Goal: Information Seeking & Learning: Learn about a topic

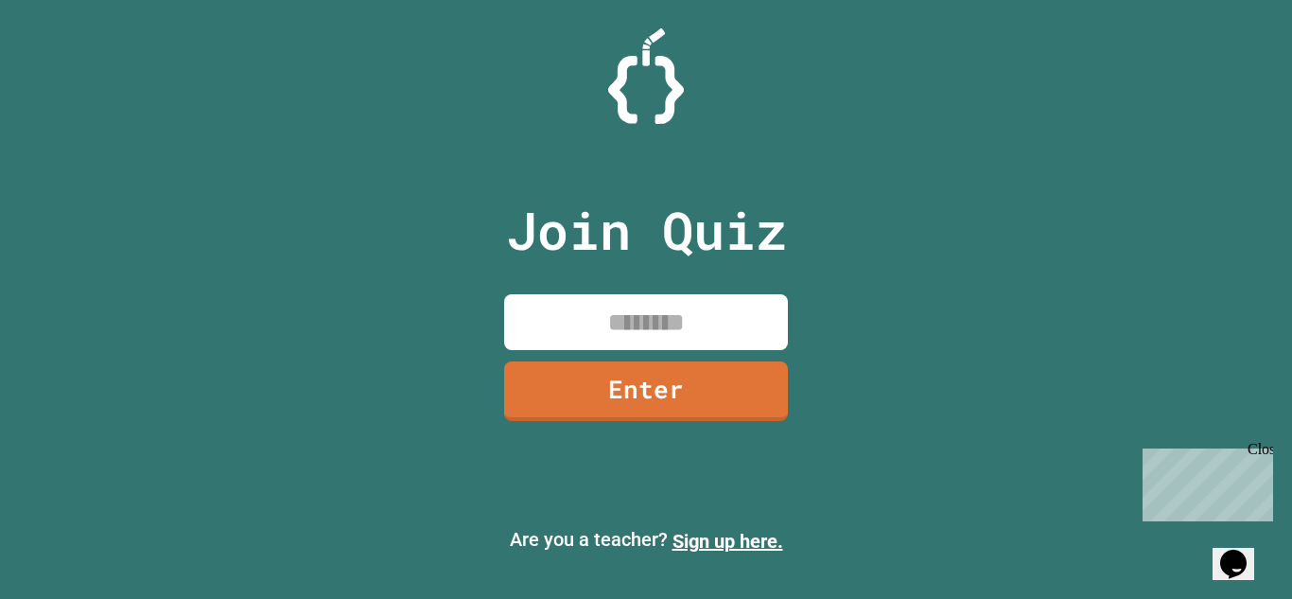
click at [696, 314] on input at bounding box center [646, 322] width 284 height 56
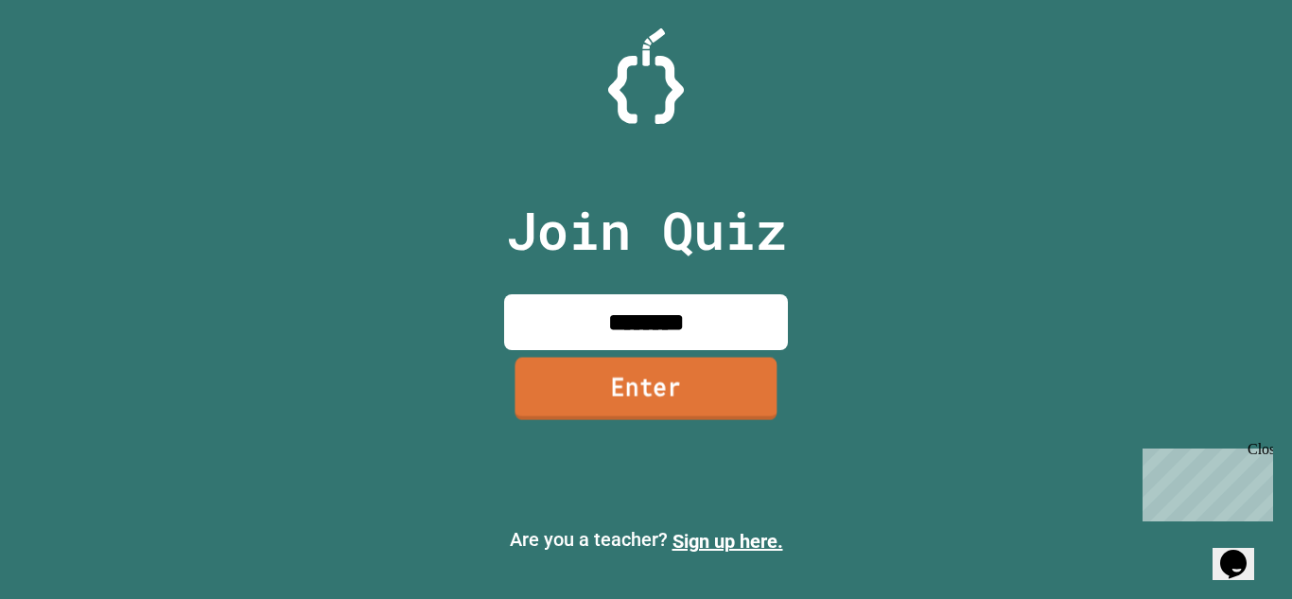
type input "********"
click at [732, 383] on link "Enter" at bounding box center [646, 388] width 262 height 62
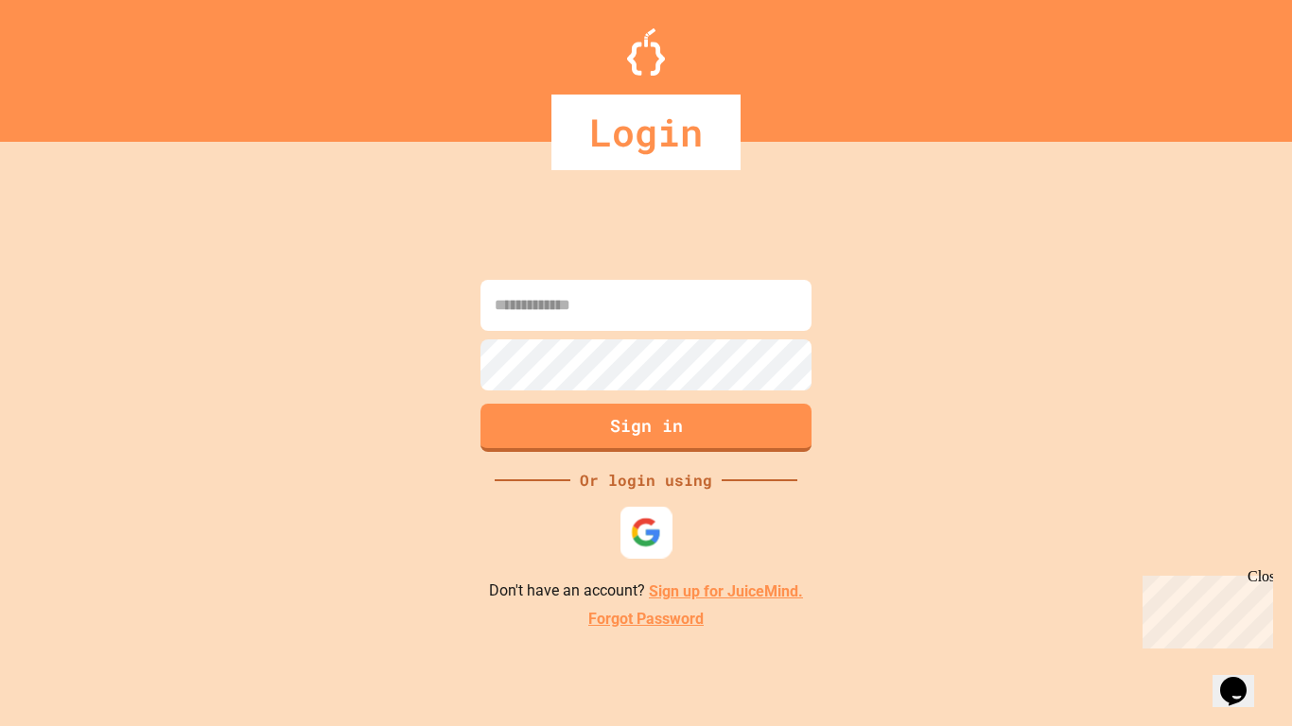
click at [655, 533] on img at bounding box center [646, 532] width 31 height 31
click at [713, 589] on link "Sign up for JuiceMind." at bounding box center [726, 592] width 154 height 18
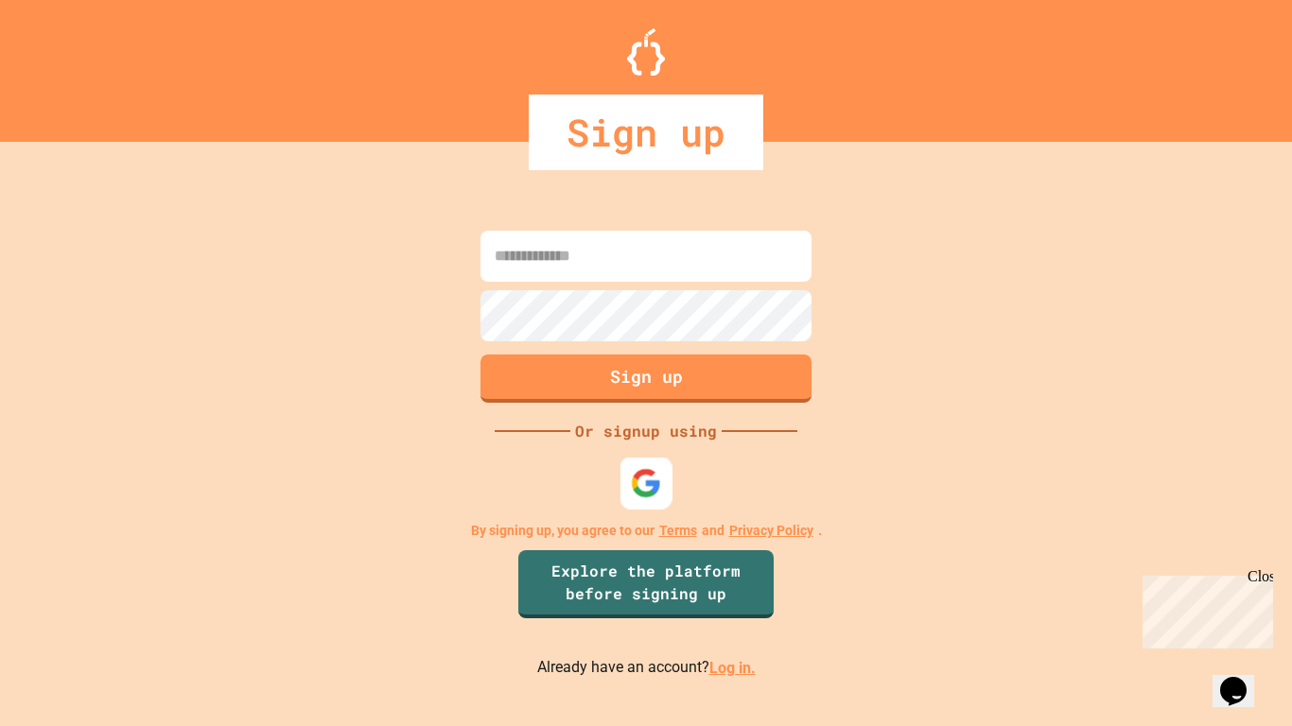
click at [641, 498] on div at bounding box center [646, 484] width 52 height 52
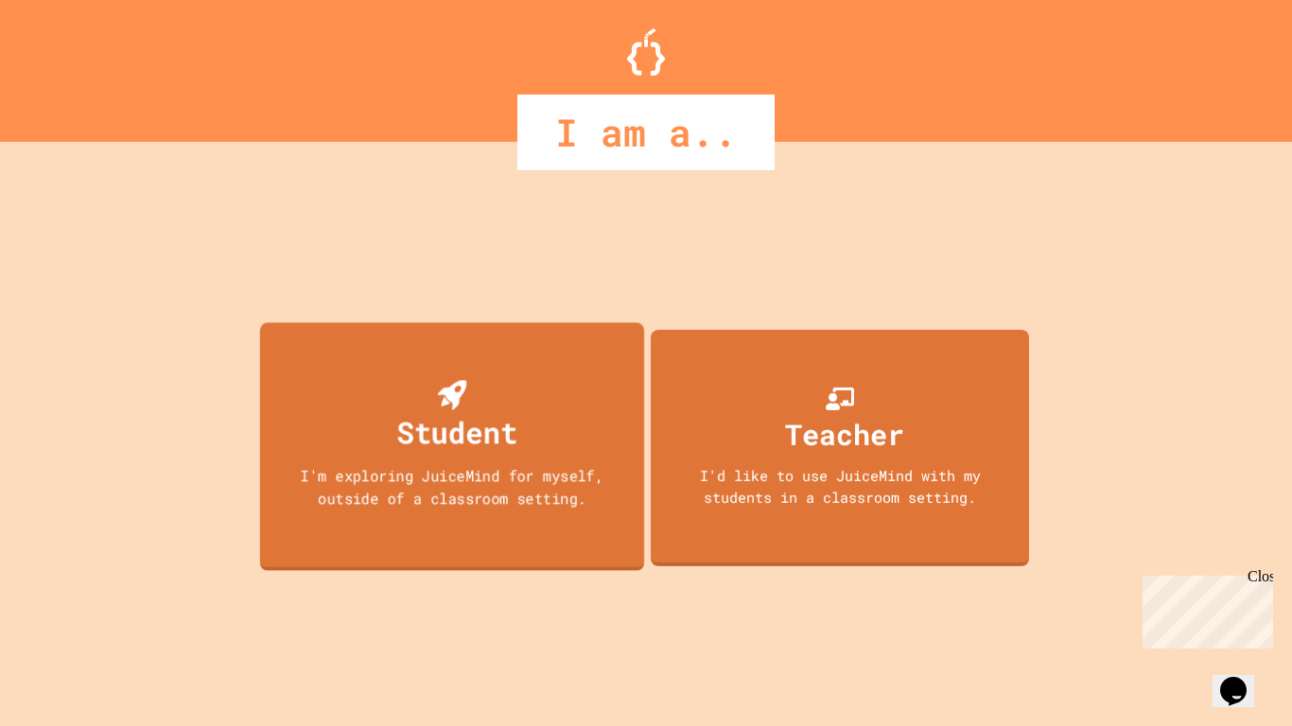
click at [563, 496] on div "I'm exploring JuiceMind for myself, outside of a classroom setting." at bounding box center [452, 486] width 346 height 44
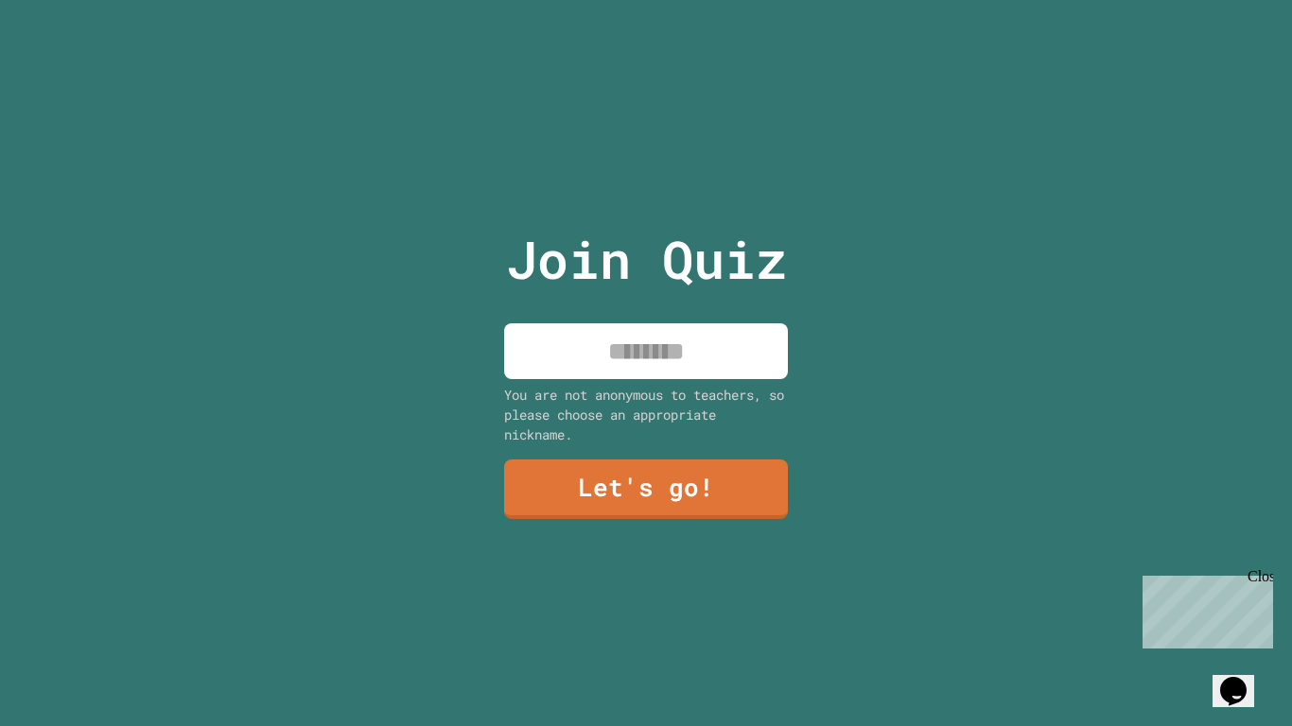
click at [573, 358] on input at bounding box center [646, 351] width 284 height 56
type input "*****"
click at [619, 497] on link "Let's go!" at bounding box center [646, 487] width 280 height 62
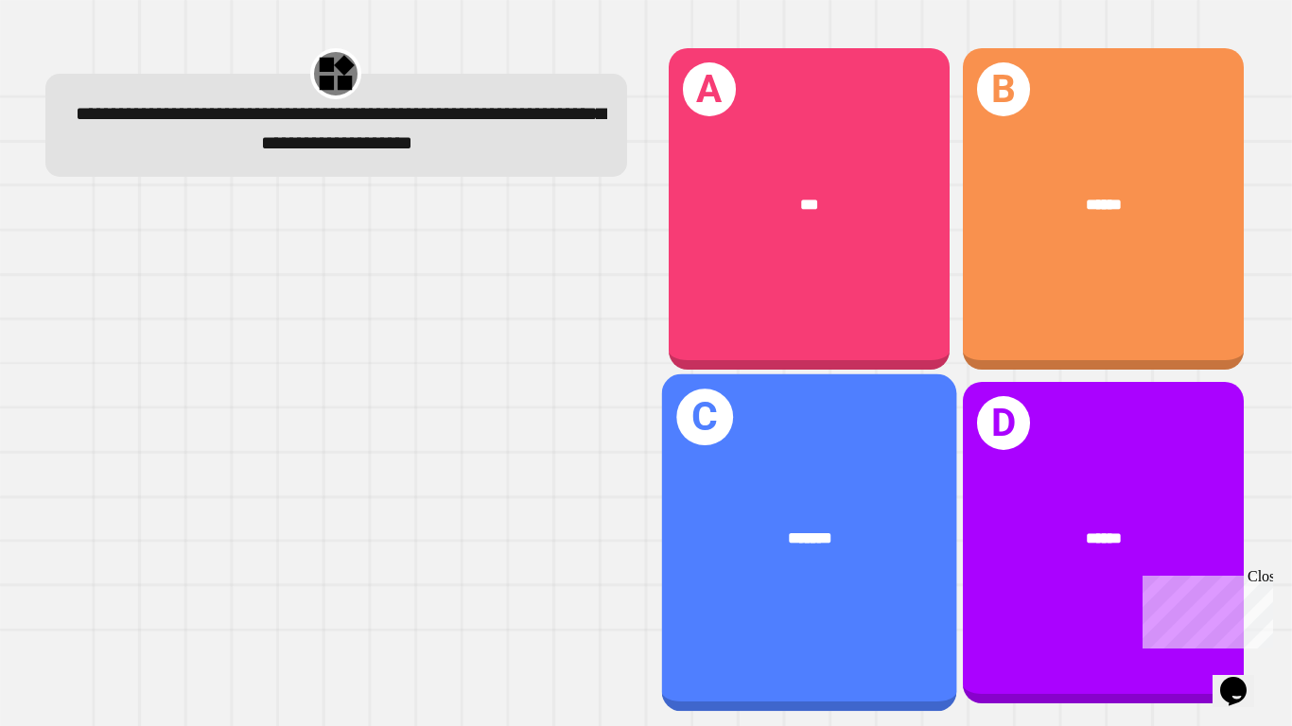
click at [818, 507] on div "*******" at bounding box center [808, 539] width 295 height 90
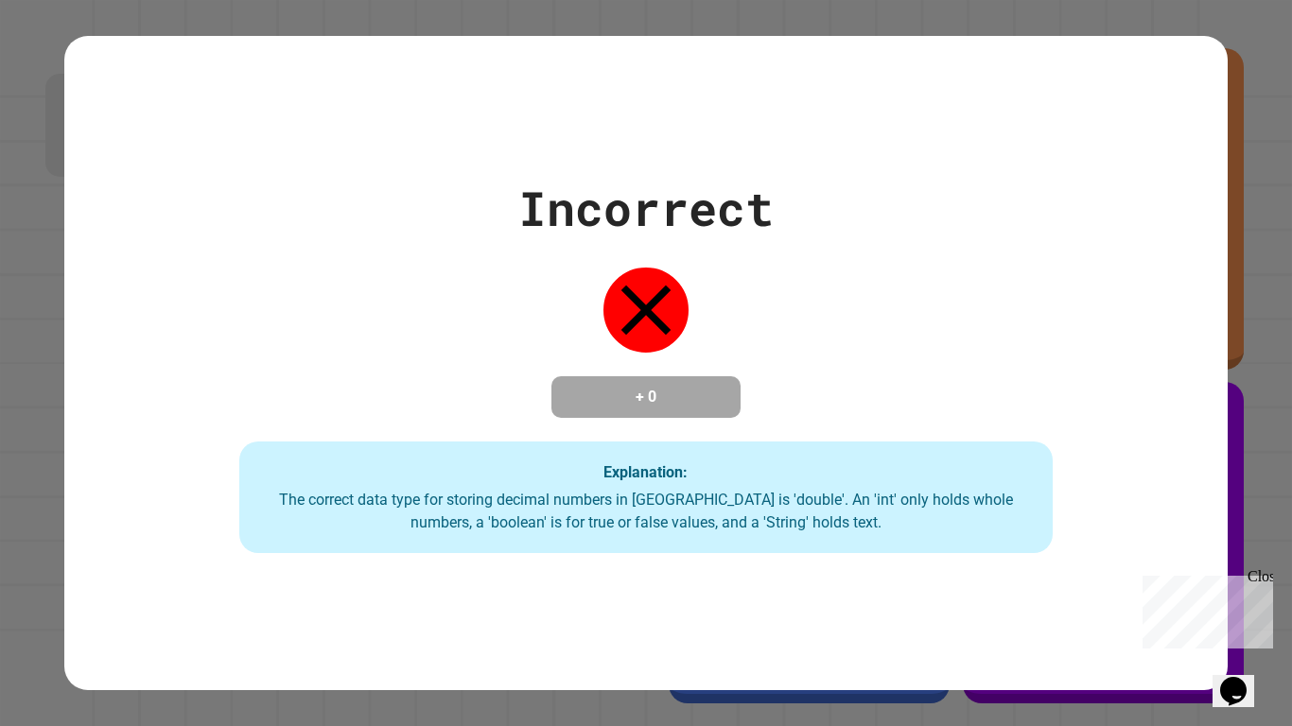
click at [815, 507] on div "The correct data type for storing decimal numbers in [GEOGRAPHIC_DATA] is 'doub…" at bounding box center [646, 511] width 777 height 45
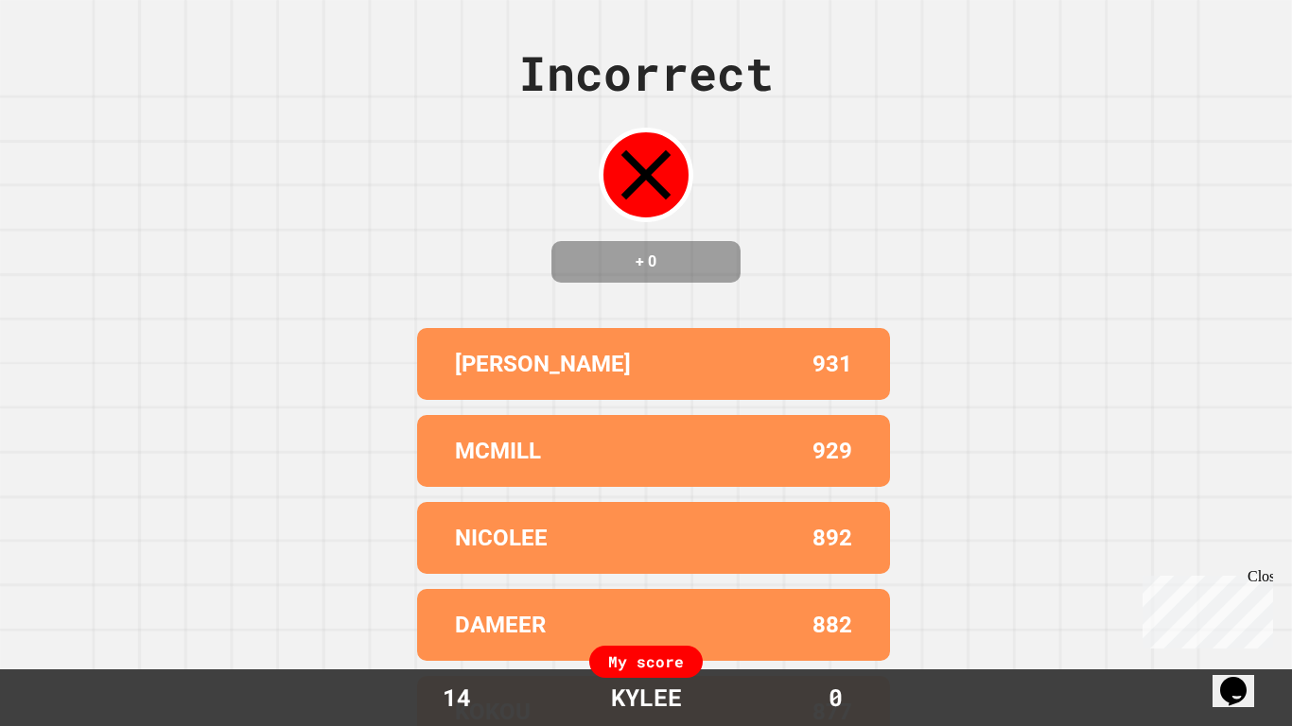
scroll to position [46, 0]
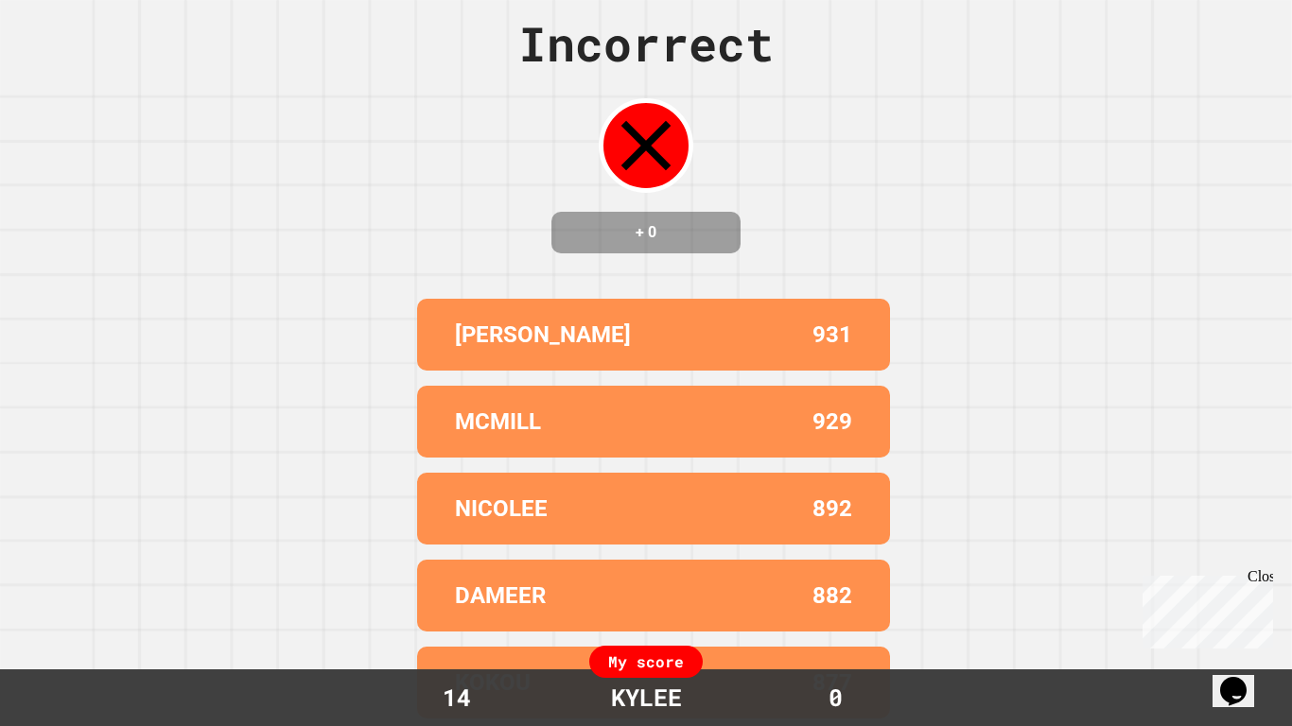
click at [632, 598] on div "My score" at bounding box center [646, 662] width 114 height 32
click at [914, 535] on div "Incorrect + 0 [PERSON_NAME] 931 MCMILL 929 NICOLEE 892 DAMEER 882 KOKOU 877 My …" at bounding box center [646, 334] width 1292 height 726
click at [753, 9] on div "Incorrect" at bounding box center [645, 44] width 255 height 71
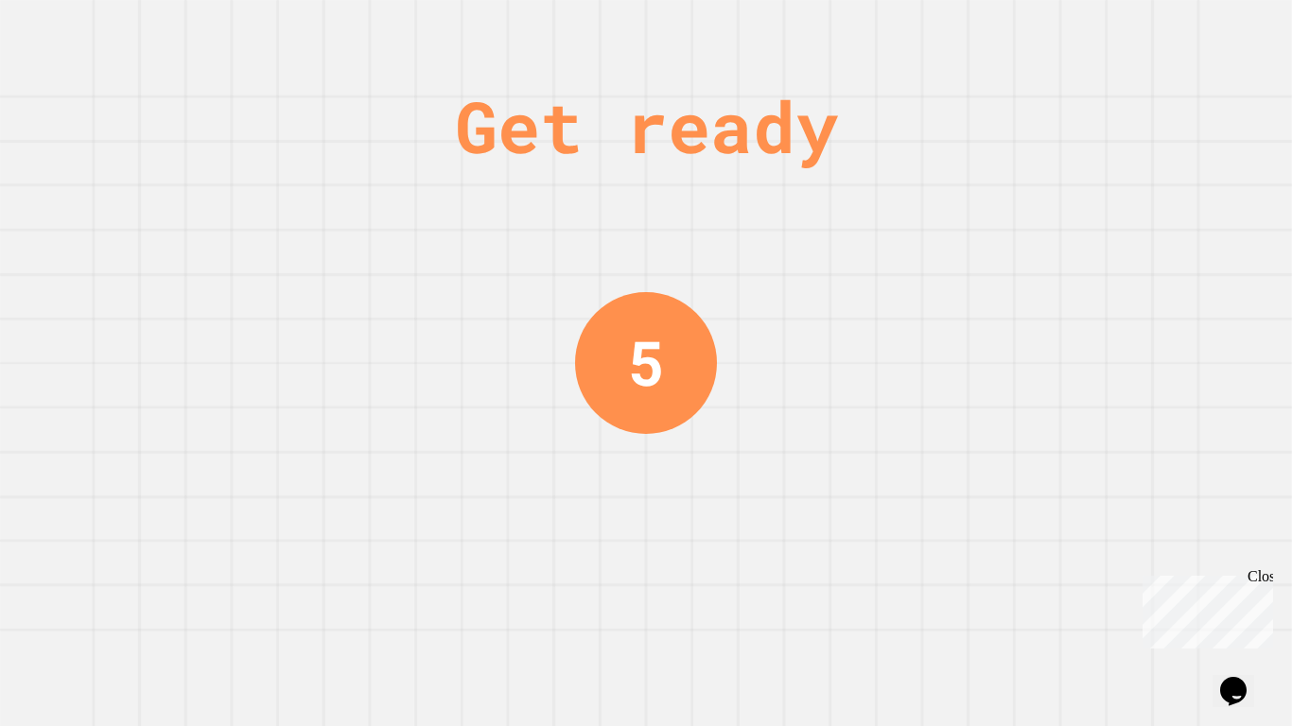
scroll to position [0, 0]
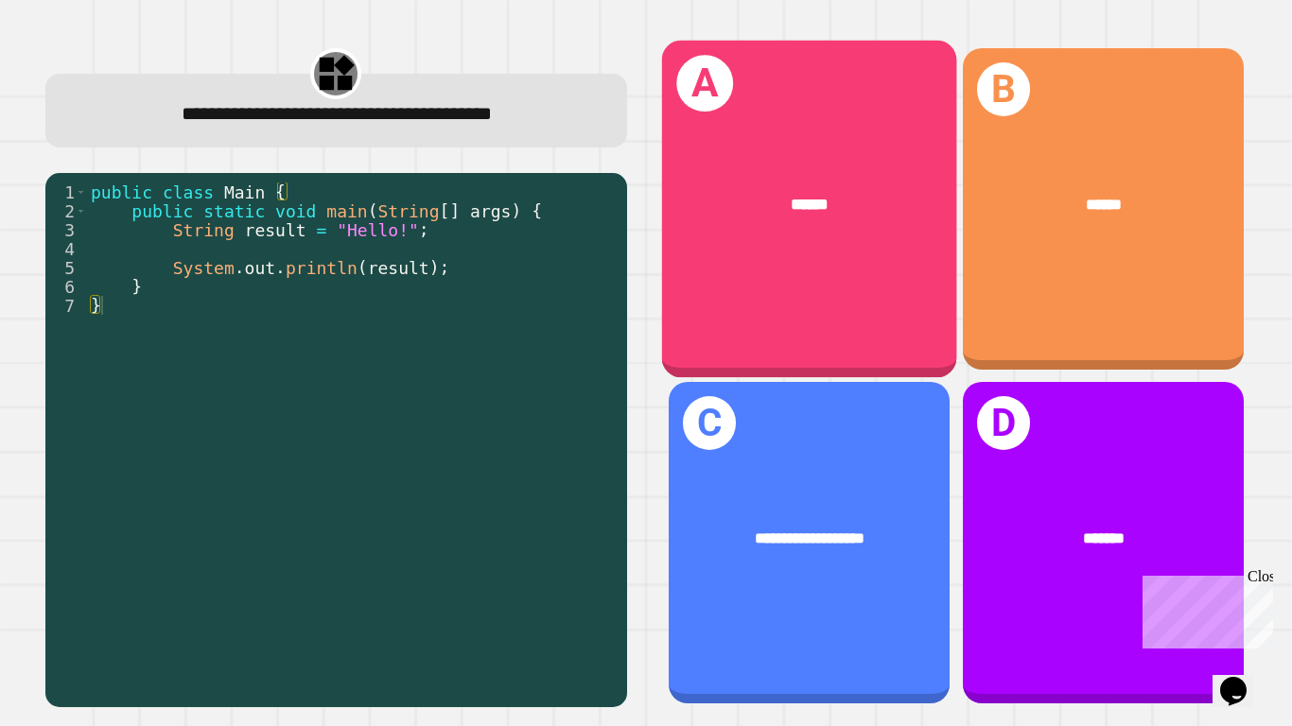
click at [786, 175] on div "******" at bounding box center [808, 204] width 295 height 90
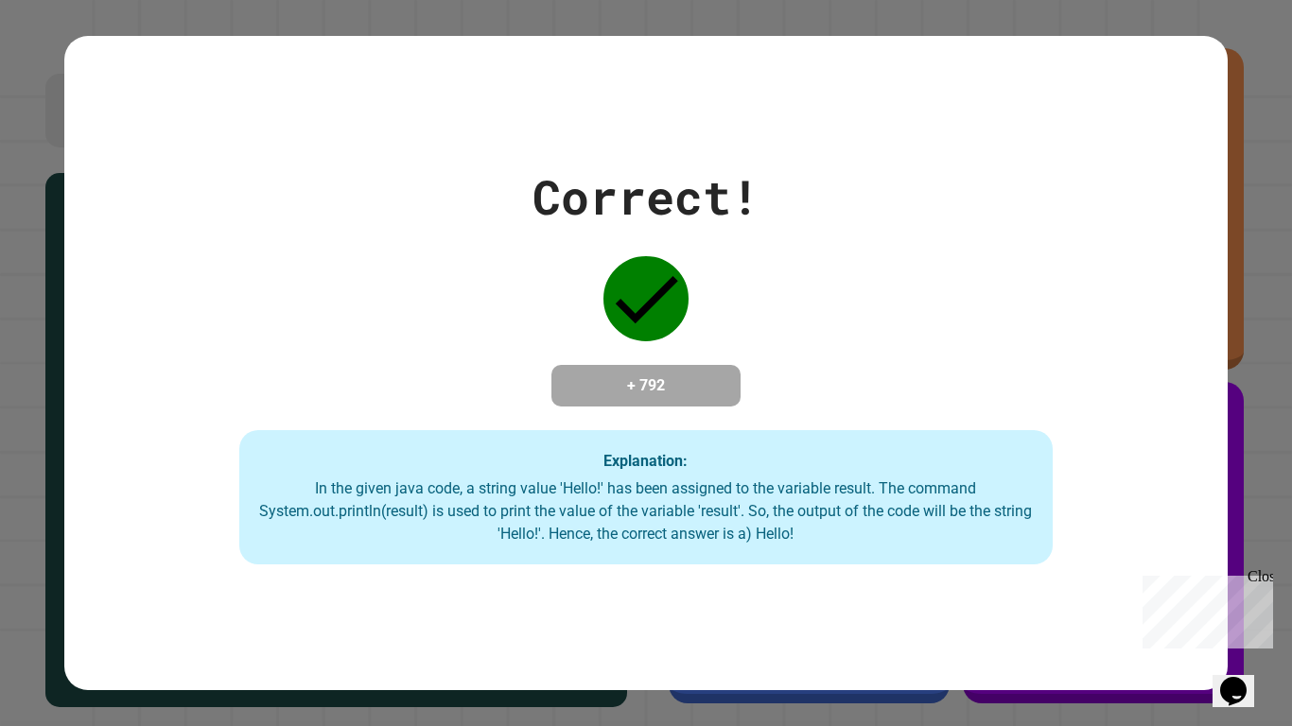
click at [792, 183] on div "Correct! + 792 Explanation: In the given java code, a string value 'Hello!' has…" at bounding box center [645, 363] width 1162 height 403
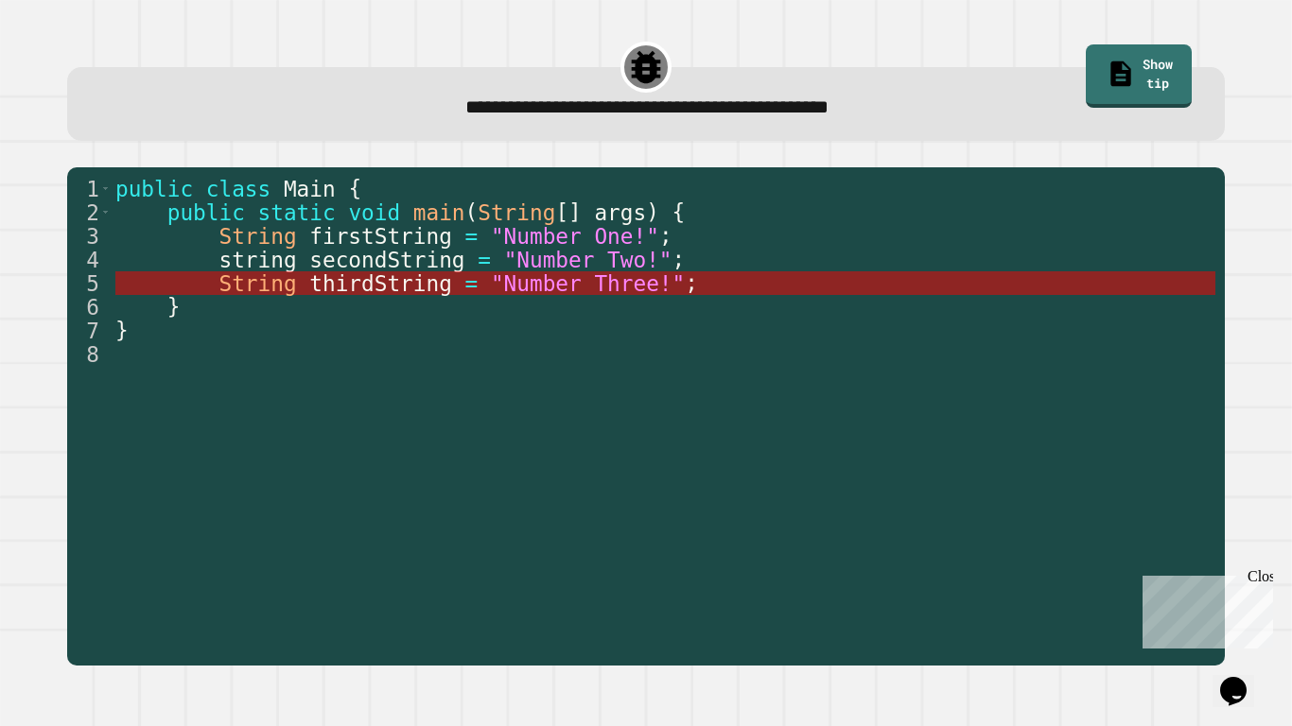
click at [569, 287] on span ""Number Three!"" at bounding box center [588, 283] width 194 height 25
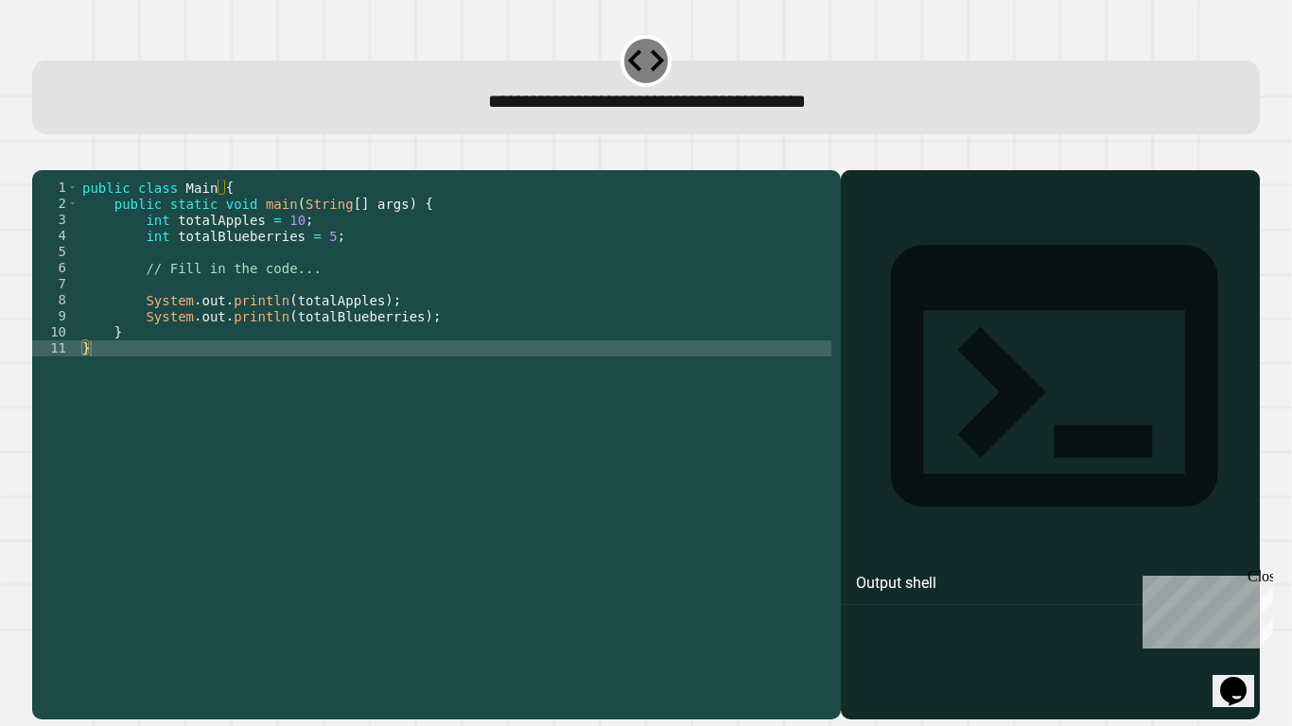
click at [292, 255] on div "public class Main { public static void main ( String [ ] args ) { int totalAppl…" at bounding box center [455, 437] width 753 height 515
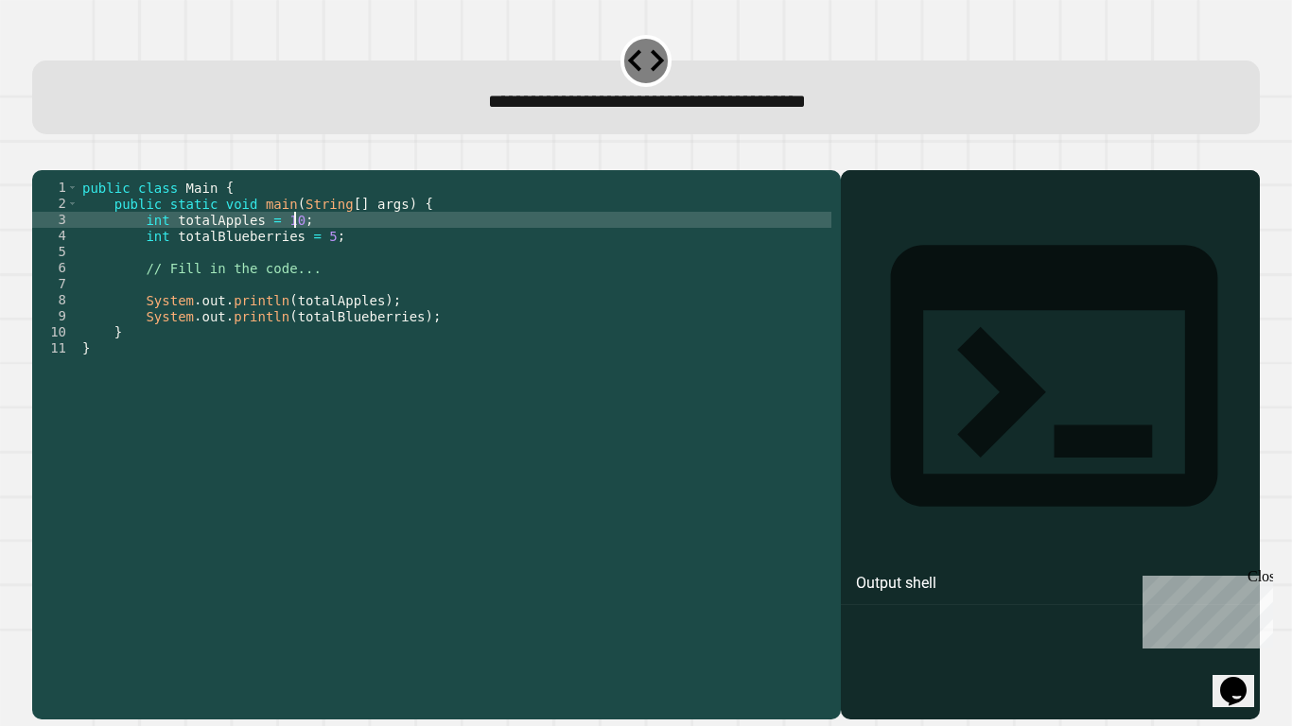
click at [298, 243] on div "public class Main { public static void main ( String [ ] args ) { int totalAppl…" at bounding box center [455, 437] width 753 height 515
click at [60, 167] on icon "button" at bounding box center [54, 166] width 10 height 13
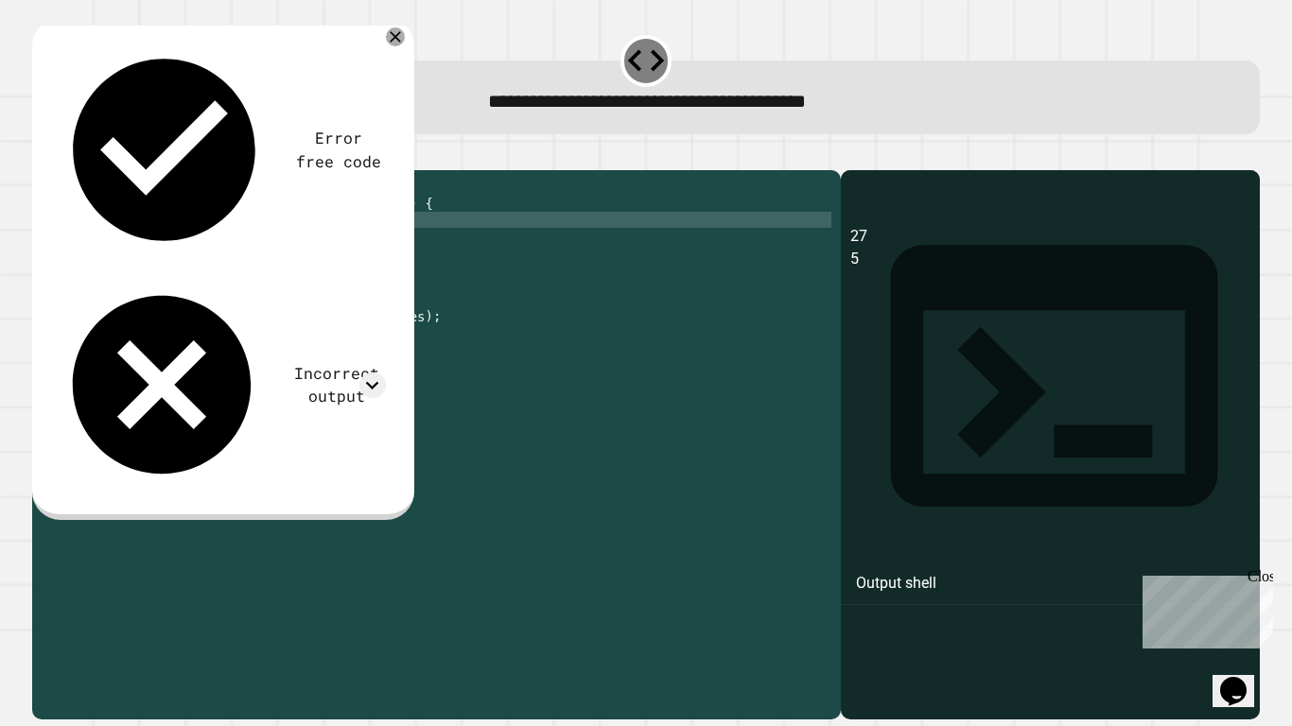
click at [327, 256] on div "public class Main { public static void main ( String [ ] args ) { int totalAppl…" at bounding box center [455, 437] width 753 height 515
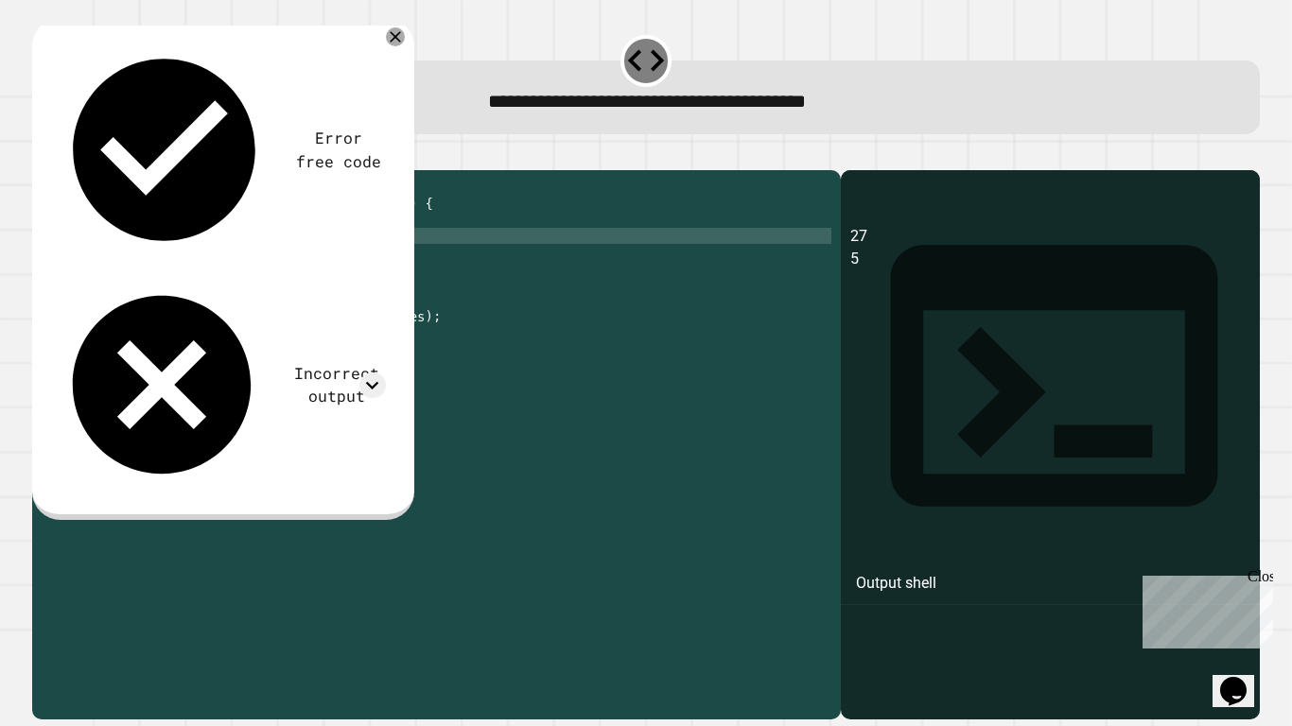
scroll to position [0, 31]
click at [42, 155] on icon "button" at bounding box center [42, 155] width 0 height 0
click at [378, 373] on icon at bounding box center [372, 386] width 26 height 26
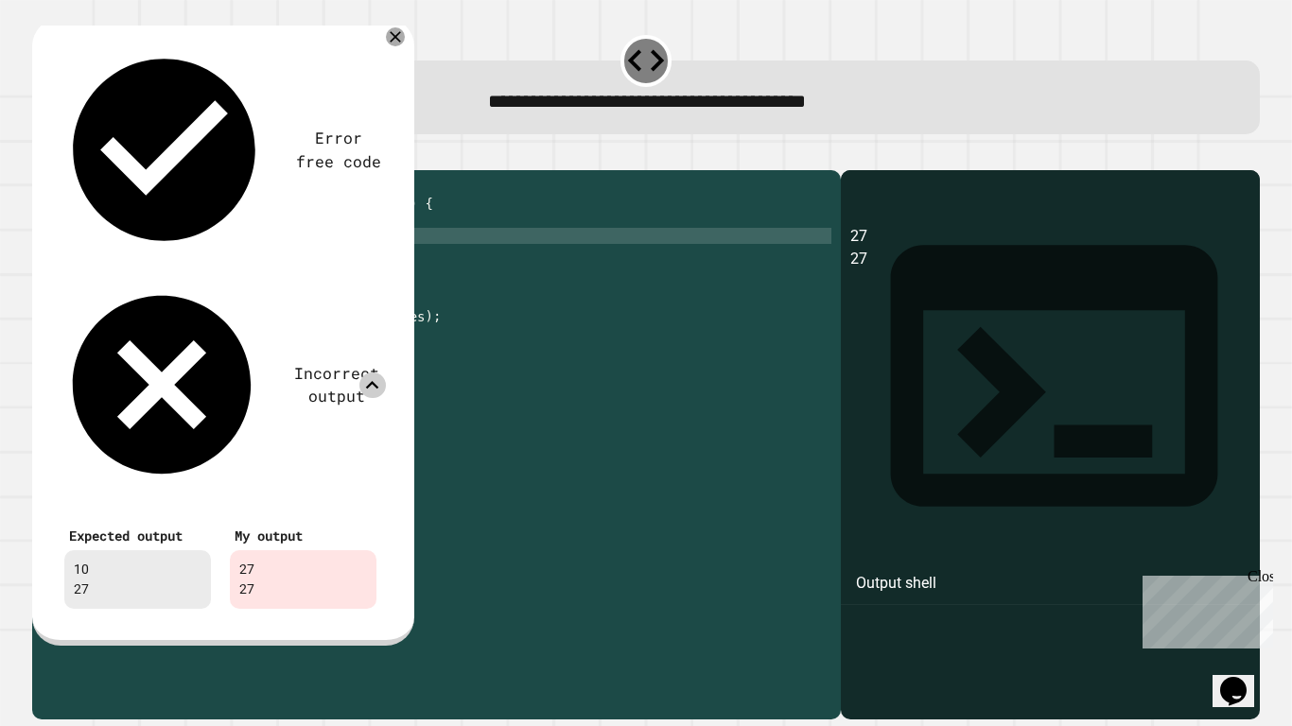
click at [378, 373] on icon at bounding box center [372, 386] width 26 height 26
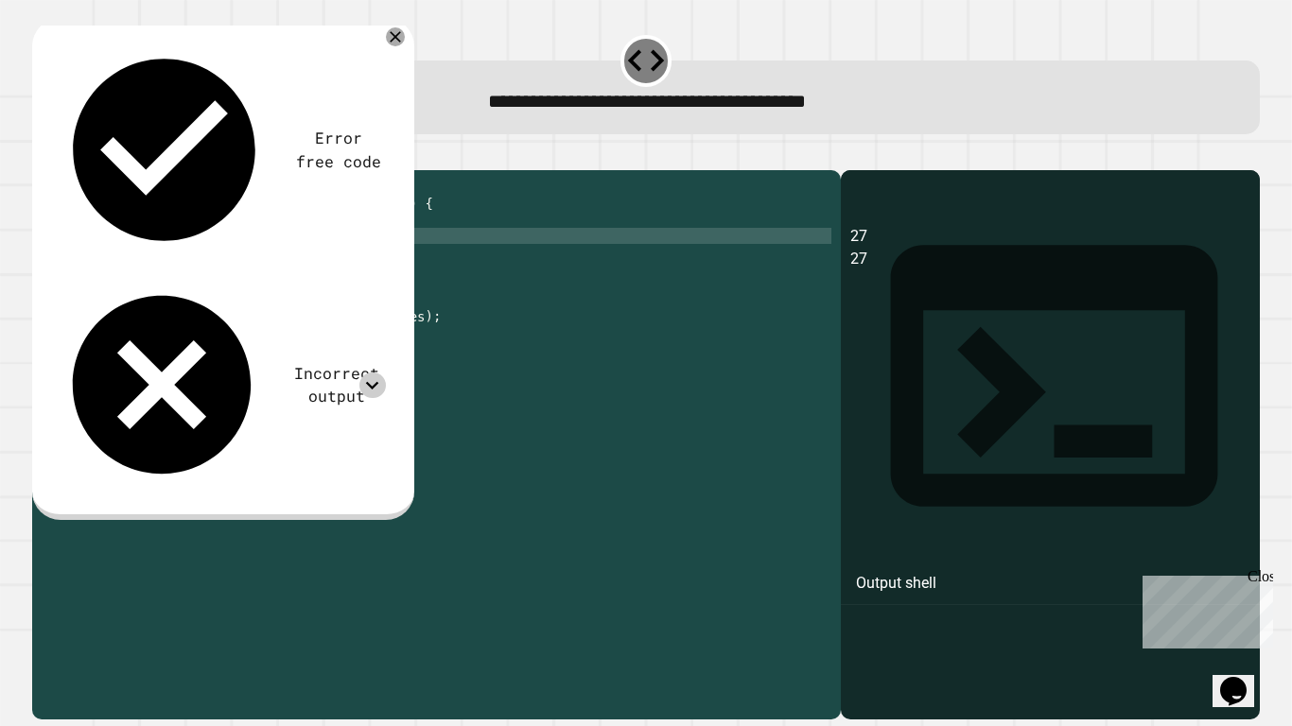
click at [294, 246] on div "public class Main { public static void main ( String [ ] args ) { int totalAppl…" at bounding box center [455, 437] width 753 height 515
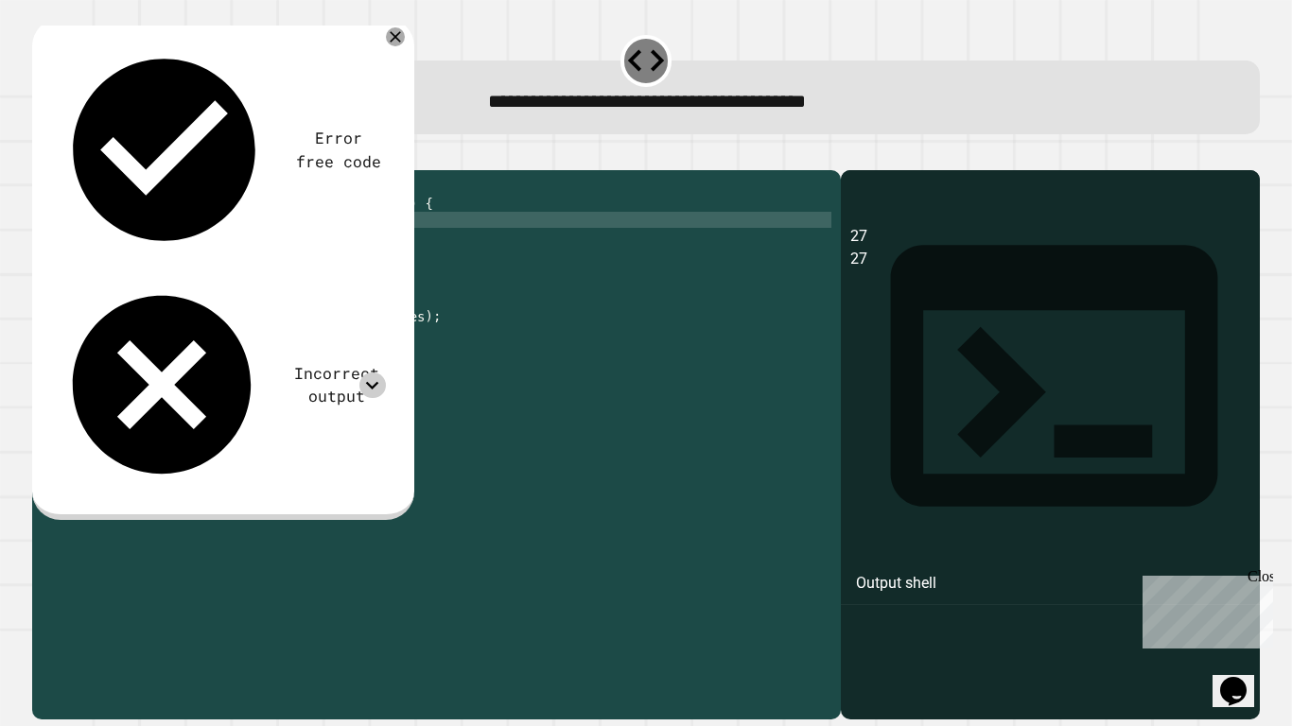
type textarea "**********"
click at [42, 155] on icon "button" at bounding box center [42, 155] width 0 height 0
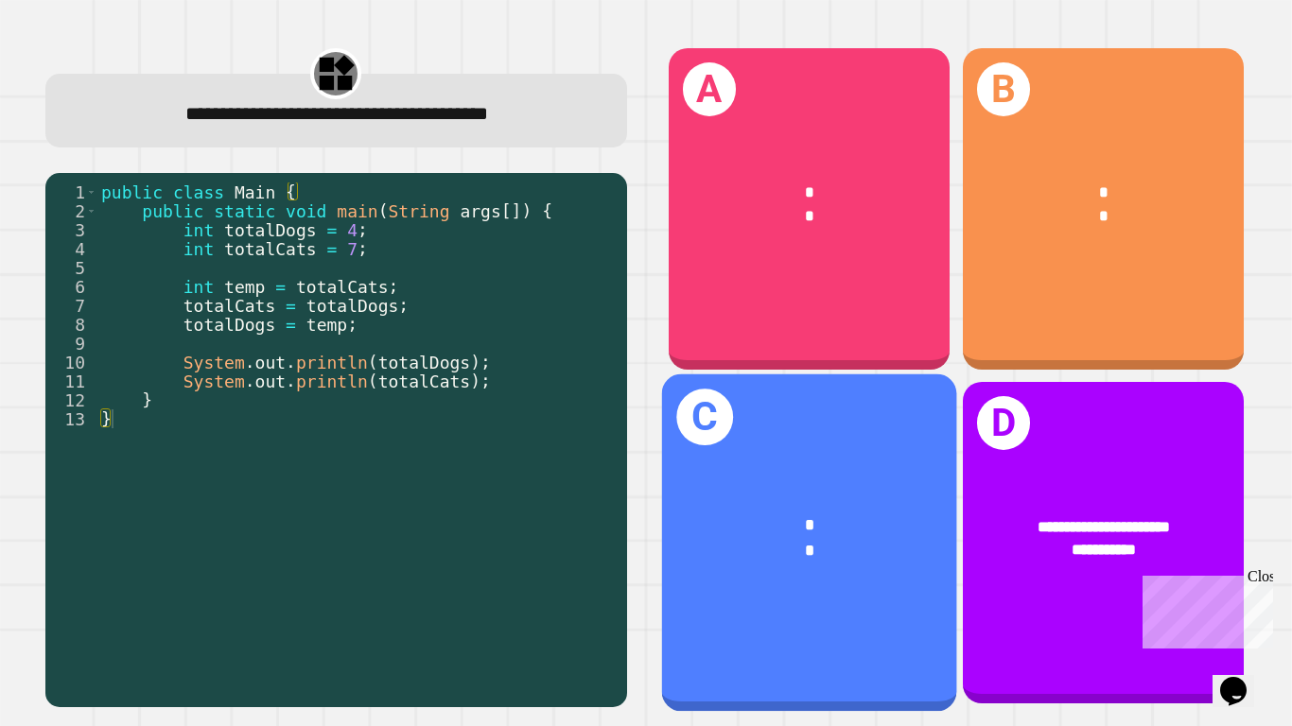
click at [824, 544] on div "*" at bounding box center [809, 550] width 229 height 25
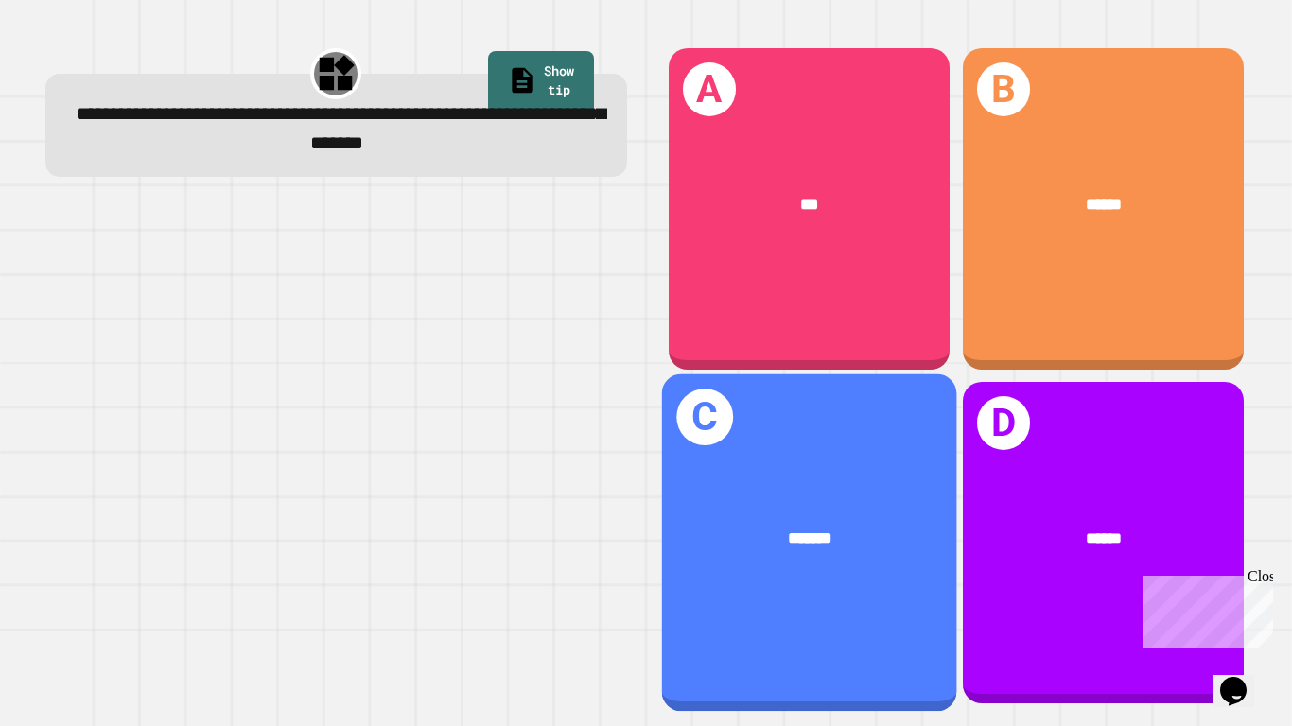
click at [775, 542] on div "*******" at bounding box center [809, 538] width 229 height 25
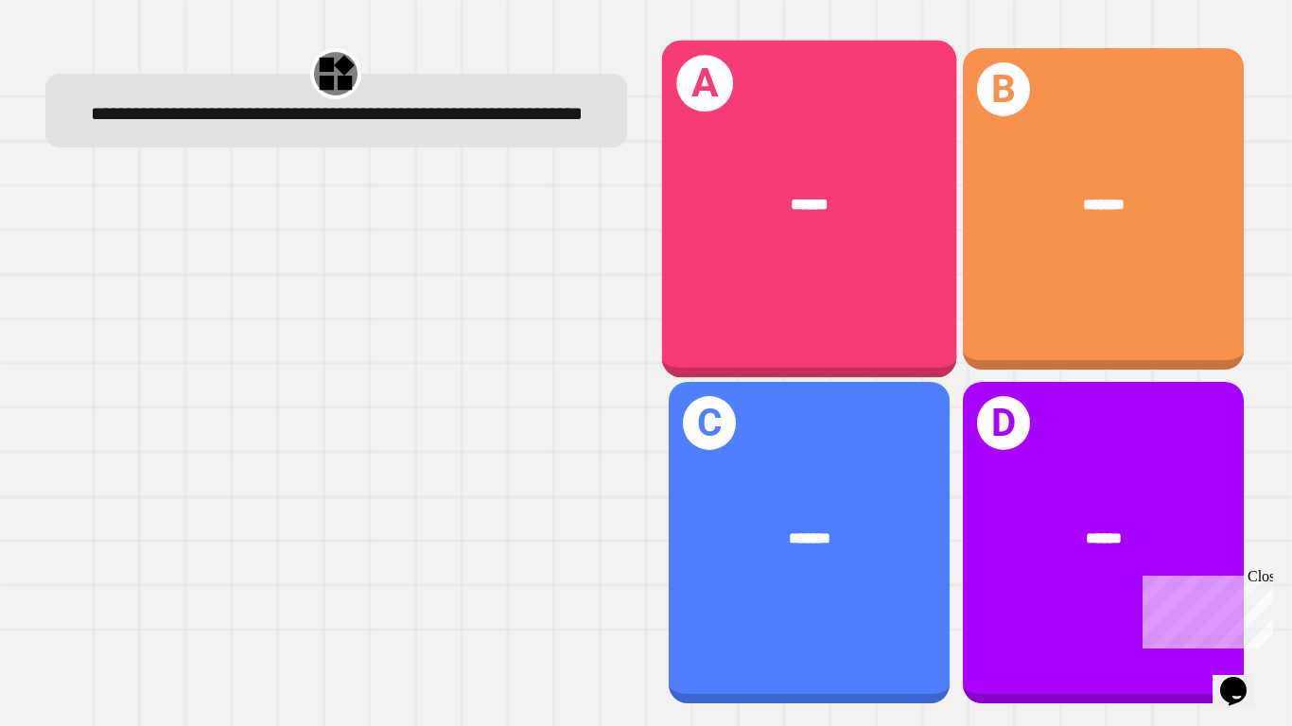
click at [797, 171] on div "******" at bounding box center [808, 204] width 295 height 90
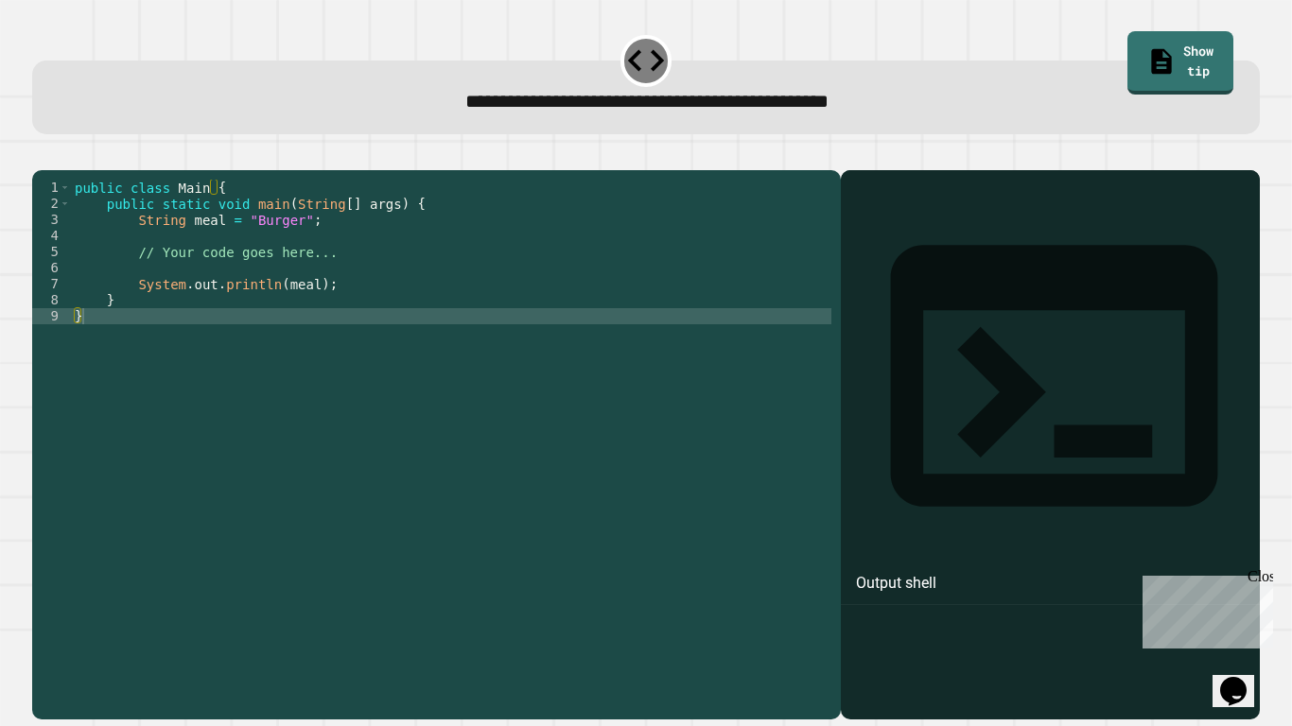
click at [299, 251] on div "public class Main { public static void main ( String [ ] args ) { String meal =…" at bounding box center [451, 437] width 760 height 515
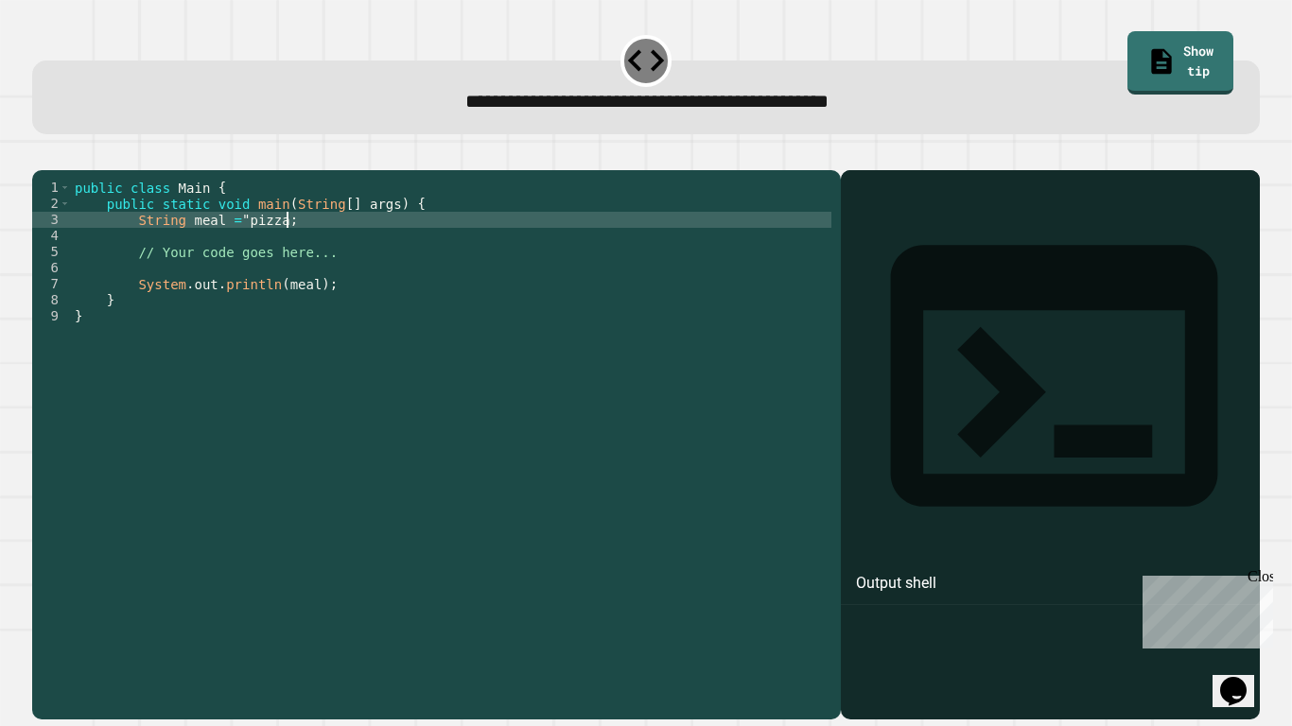
scroll to position [0, 27]
click at [42, 155] on icon "button" at bounding box center [42, 155] width 0 height 0
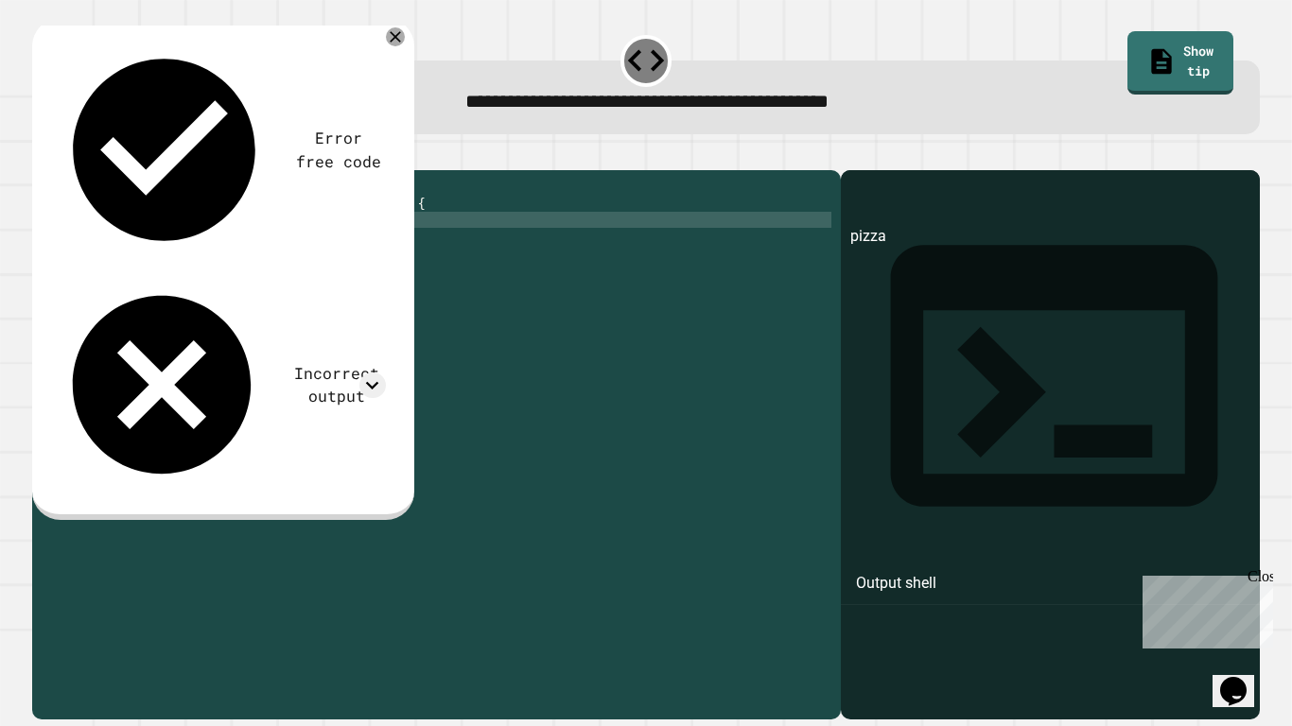
click at [339, 289] on div "public class Main { public static void main ( String [ ] args ) { String meal =…" at bounding box center [451, 437] width 760 height 515
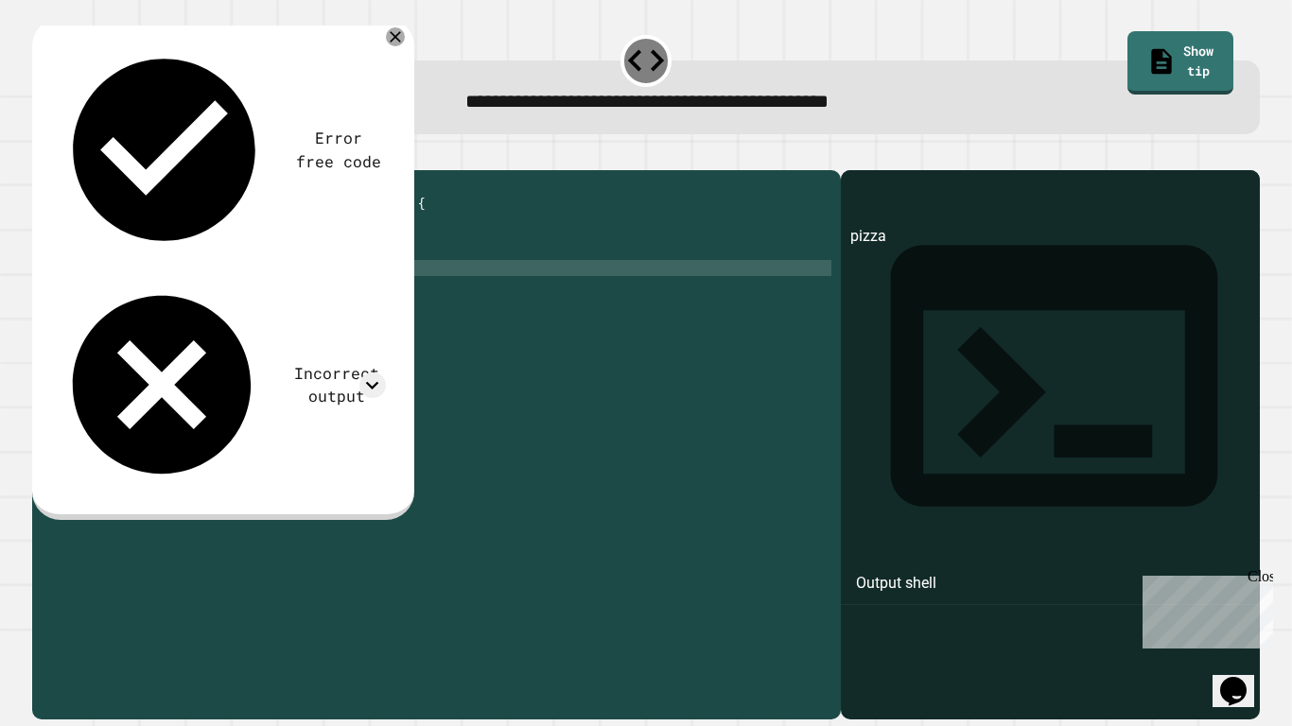
click at [343, 277] on div "public class Main { public static void main ( String [ ] args ) { String meal =…" at bounding box center [451, 437] width 760 height 515
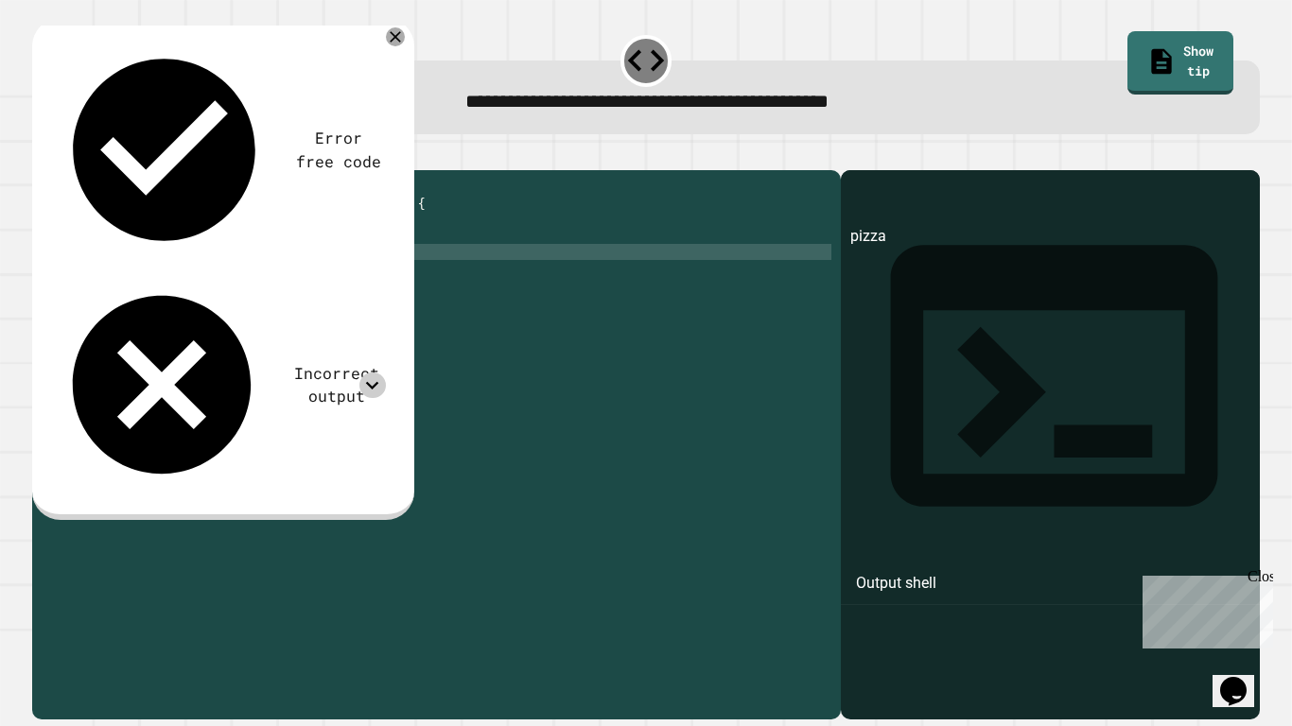
click at [374, 373] on icon at bounding box center [372, 386] width 26 height 26
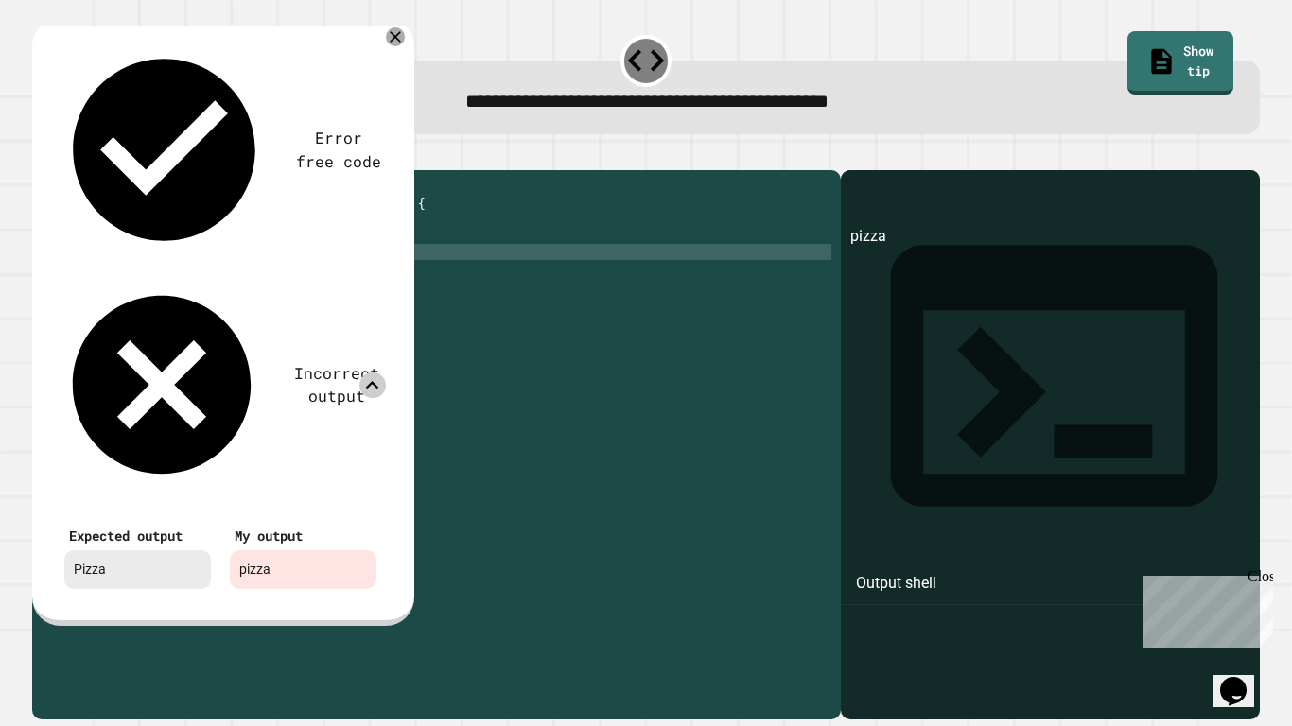
click at [374, 373] on icon at bounding box center [372, 386] width 26 height 26
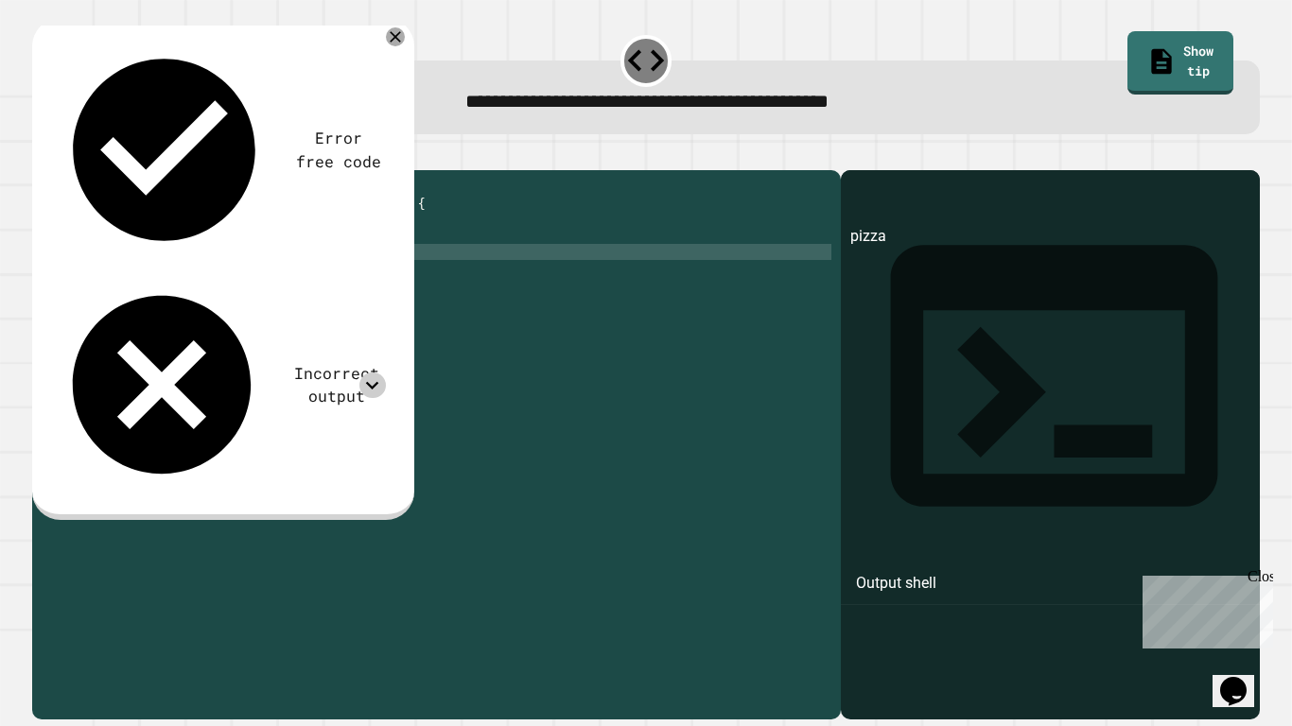
click at [386, 270] on div "public class Main { public static void main ( String [ ] args ) { String meal =…" at bounding box center [451, 437] width 760 height 515
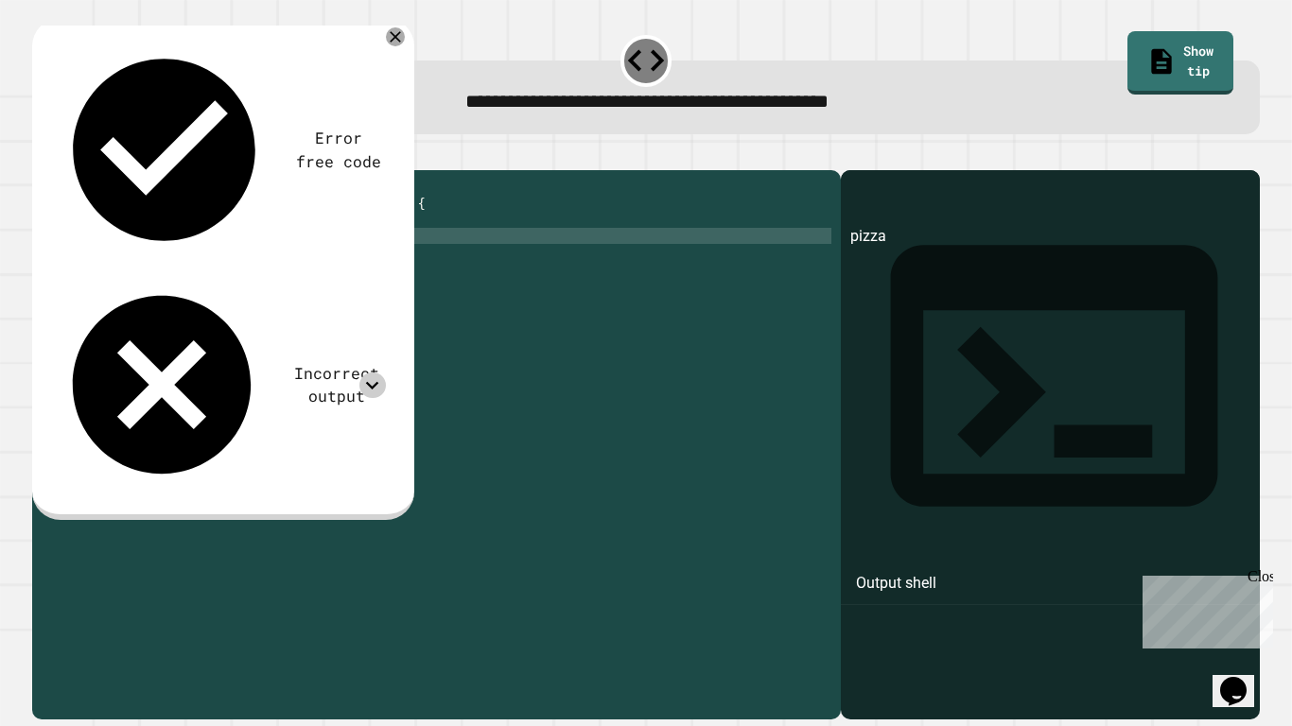
click at [387, 273] on div "public class Main { public static void main ( String [ ] args ) { String meal =…" at bounding box center [451, 437] width 760 height 515
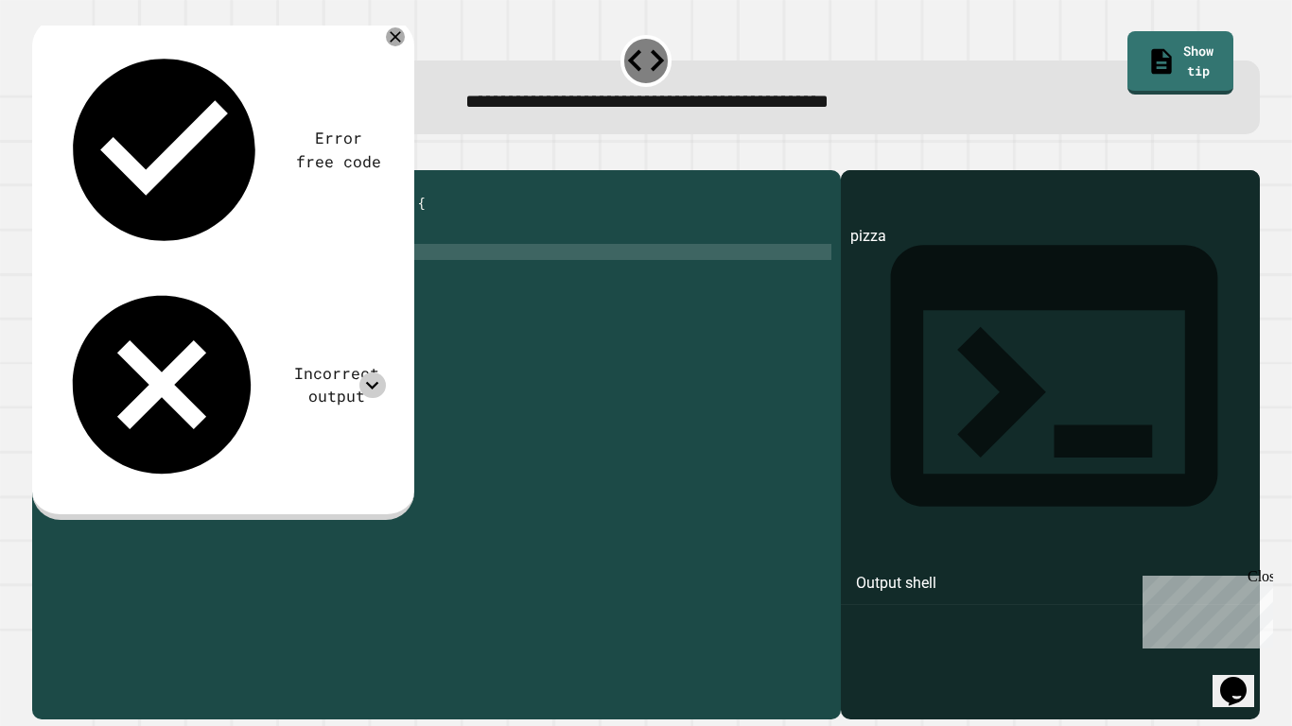
scroll to position [0, 30]
click at [42, 155] on icon "button" at bounding box center [42, 155] width 0 height 0
click at [144, 278] on div "Incorrect output" at bounding box center [220, 385] width 331 height 214
click at [288, 362] on div "Incorrect output" at bounding box center [337, 385] width 98 height 46
click at [256, 247] on div "public class Main { public static void main ( String [ ] args ) { String meal =…" at bounding box center [451, 437] width 760 height 515
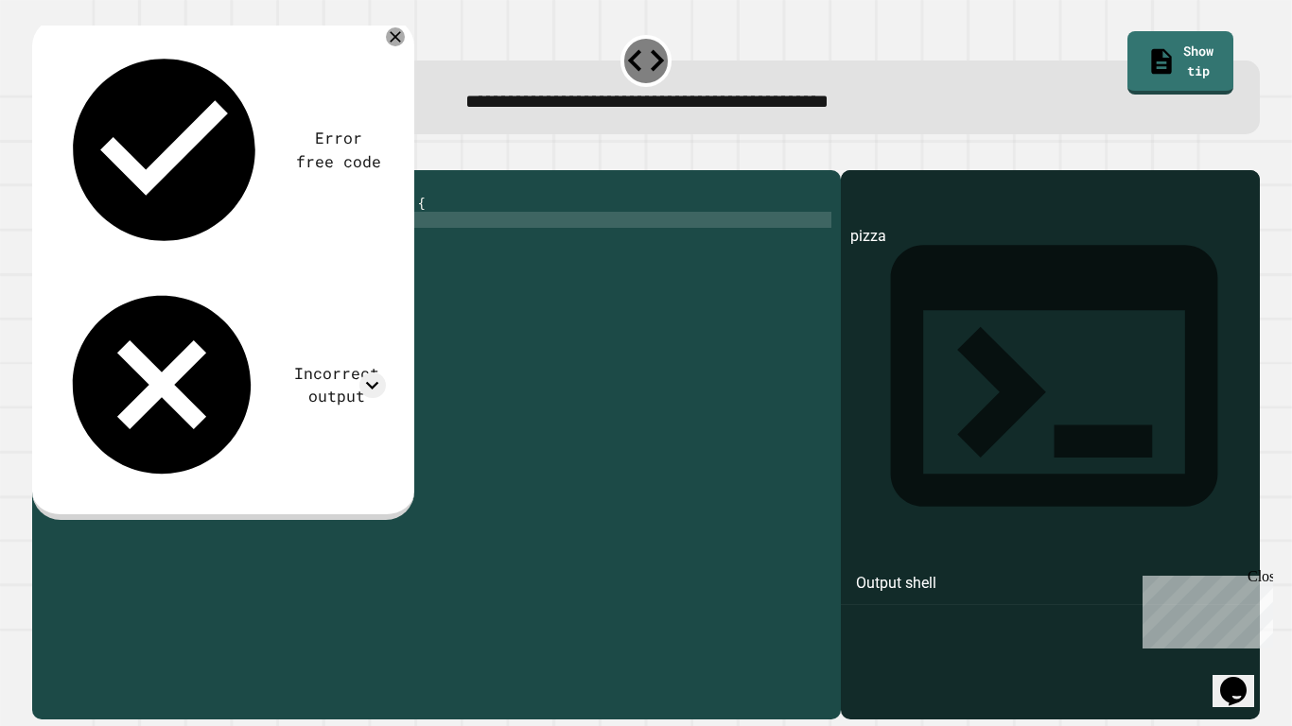
scroll to position [0, 24]
type textarea "**********"
click at [42, 155] on icon "button" at bounding box center [42, 155] width 0 height 0
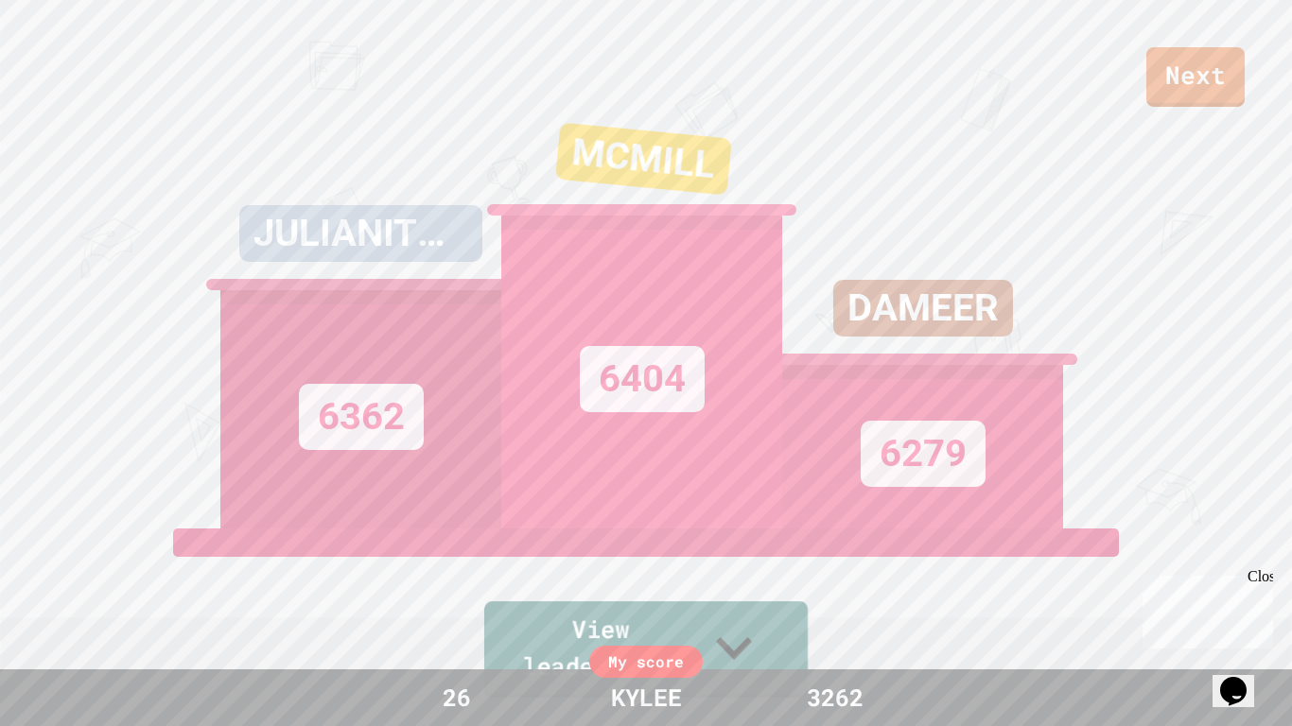
click at [548, 598] on link "View leaderboard" at bounding box center [645, 650] width 323 height 96
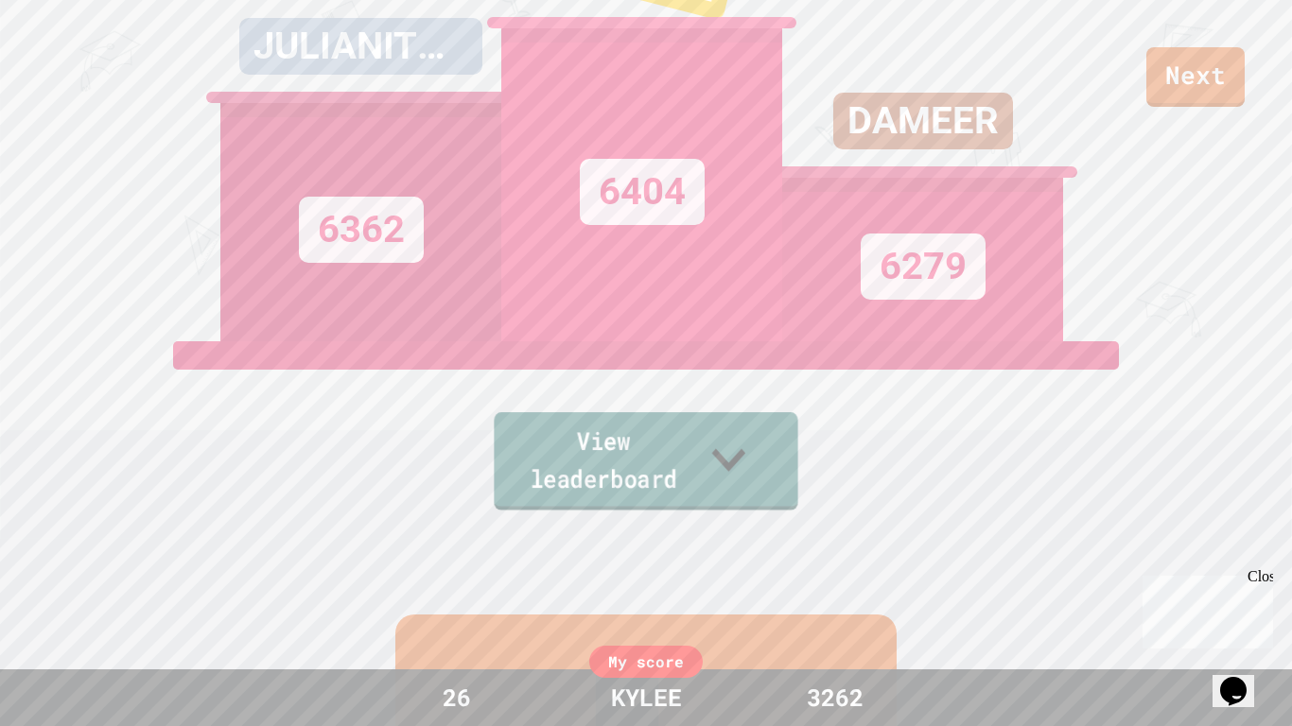
scroll to position [0, 0]
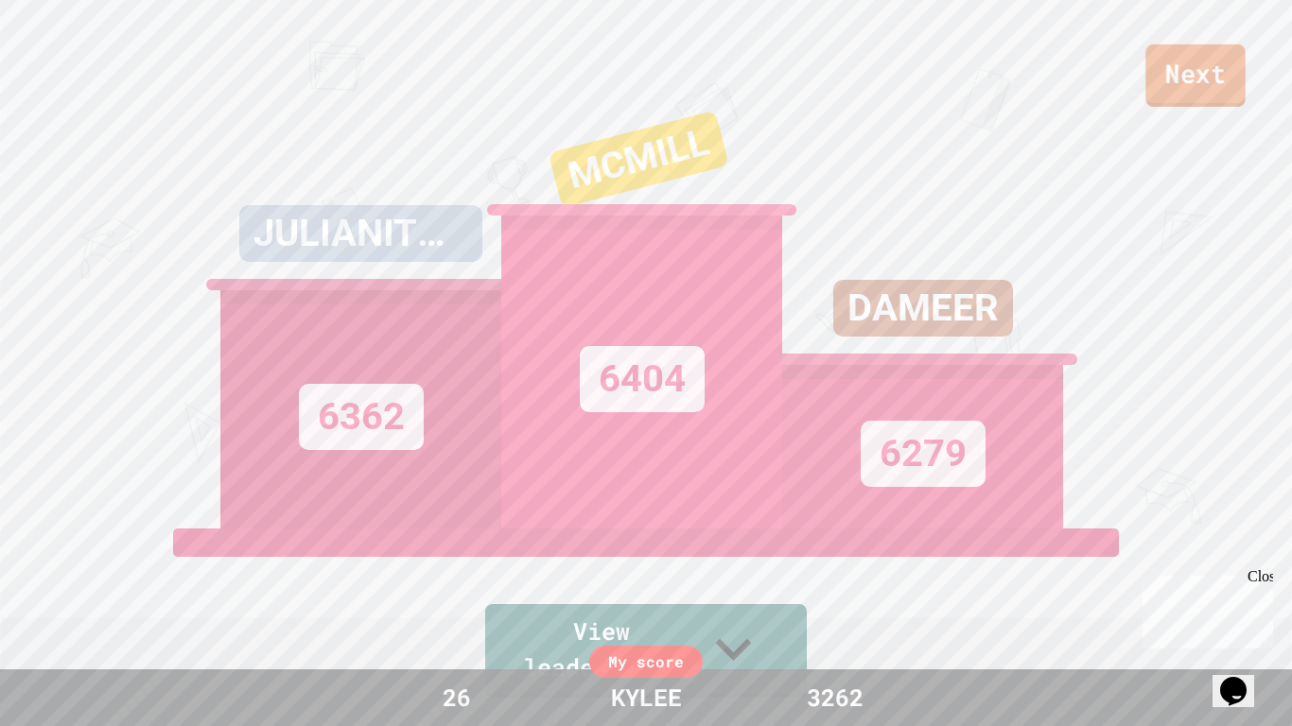
click at [1206, 93] on link "Next" at bounding box center [1194, 75] width 99 height 62
